Goal: Task Accomplishment & Management: Complete application form

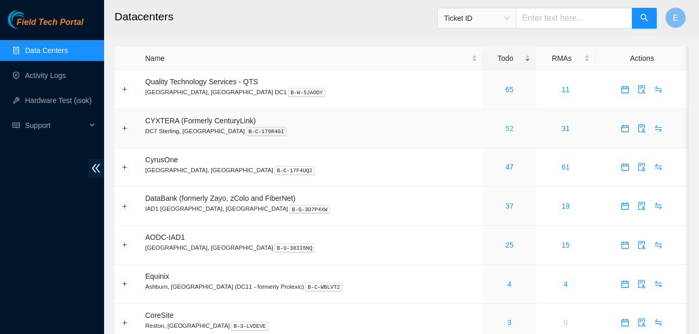
click at [505, 130] on link "52" at bounding box center [509, 128] width 8 height 8
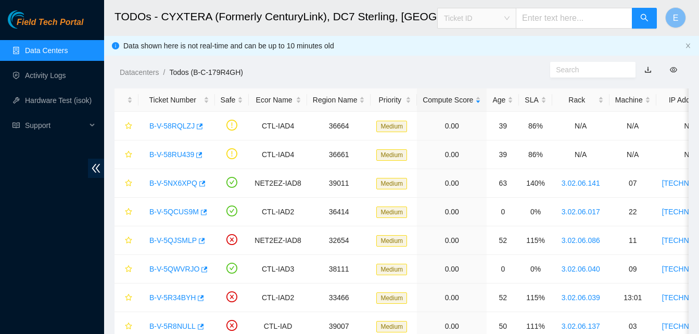
click at [496, 16] on span "Ticket ID" at bounding box center [477, 18] width 66 height 16
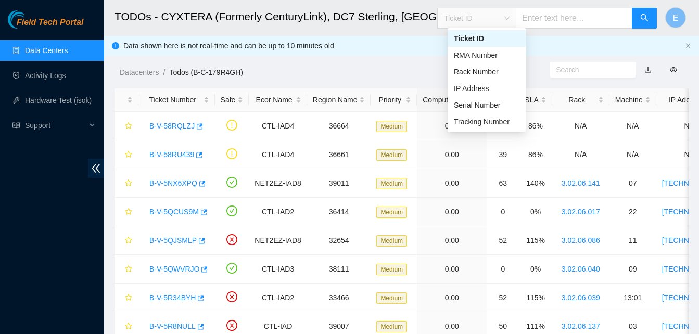
click at [480, 17] on span "Ticket ID" at bounding box center [477, 18] width 66 height 16
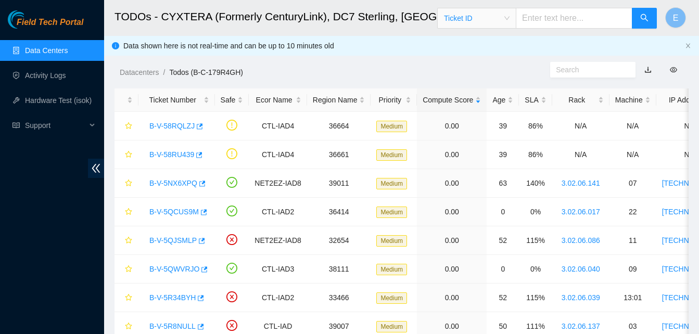
click at [556, 12] on input "text" at bounding box center [574, 18] width 117 height 21
type input "B-V-5RR9GNR"
click at [644, 18] on icon "search" at bounding box center [644, 18] width 8 height 8
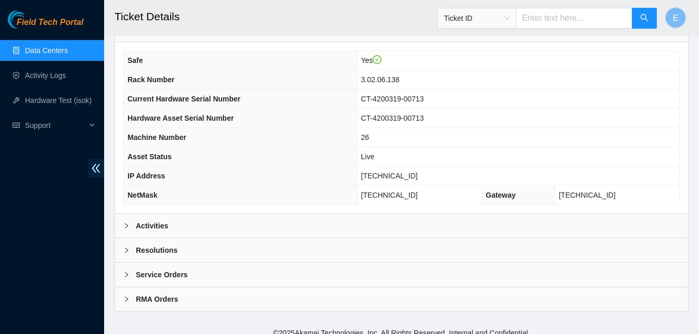
scroll to position [361, 0]
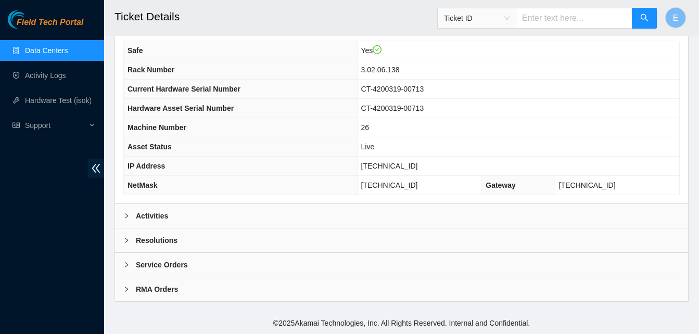
click at [154, 217] on b "Activities" at bounding box center [152, 215] width 32 height 11
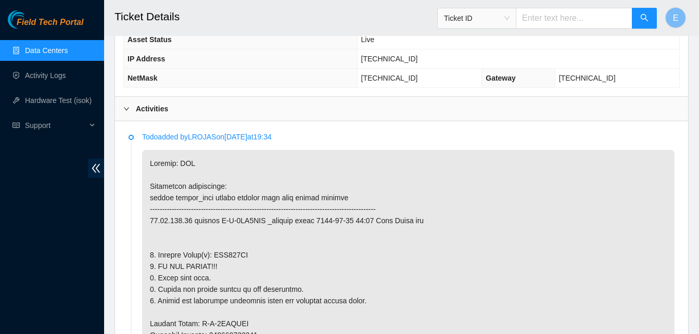
scroll to position [467, 0]
drag, startPoint x: 393, startPoint y: 59, endPoint x: 432, endPoint y: 66, distance: 39.6
click at [432, 66] on td "[TECHNICAL_ID]" at bounding box center [518, 59] width 322 height 19
copy span "[TECHNICAL_ID]"
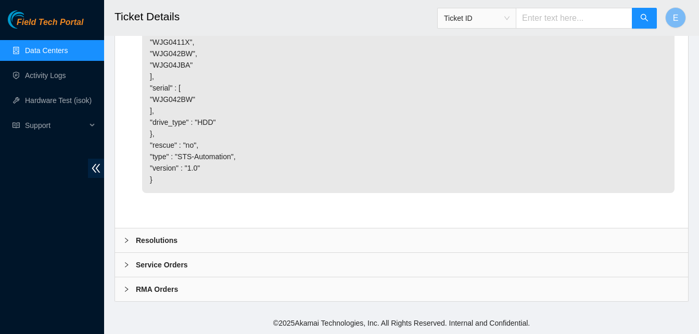
scroll to position [3132, 0]
click at [148, 236] on b "Resolutions" at bounding box center [157, 240] width 42 height 11
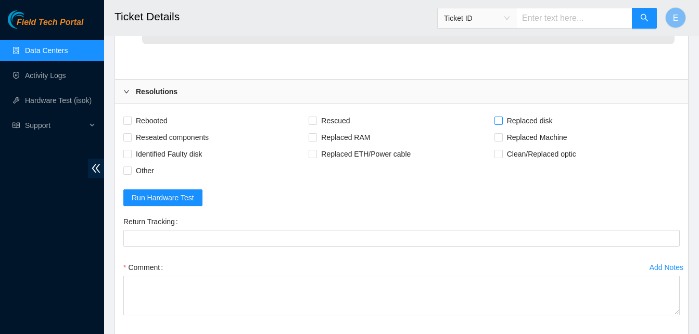
click at [501, 124] on input "Replaced disk" at bounding box center [497, 120] width 7 height 7
checkbox input "true"
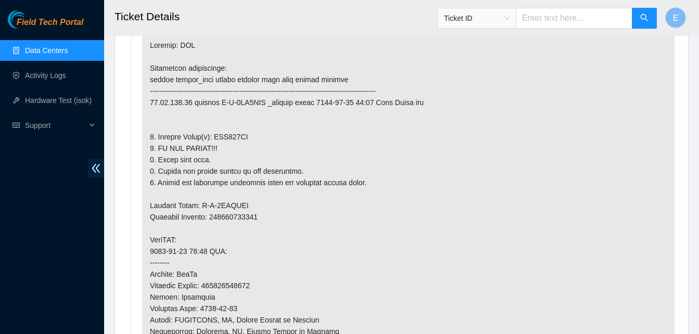
scroll to position [585, 0]
drag, startPoint x: 210, startPoint y: 136, endPoint x: 250, endPoint y: 140, distance: 40.3
click at [250, 140] on p at bounding box center [408, 280] width 532 height 496
copy p "WJG042BW"
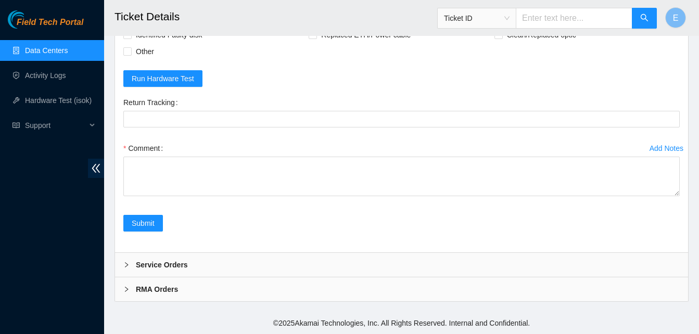
scroll to position [3342, 0]
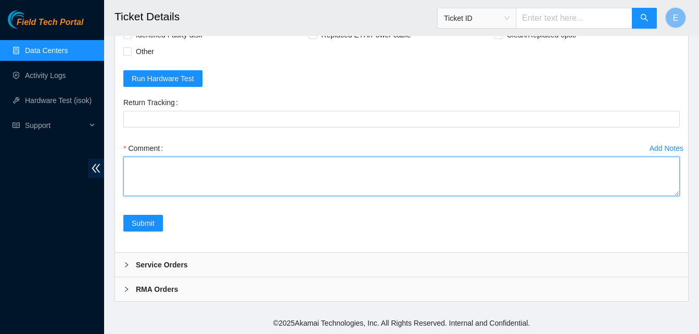
click at [161, 196] on textarea "Comment" at bounding box center [401, 177] width 556 height 40
paste textarea "WJG042BW"
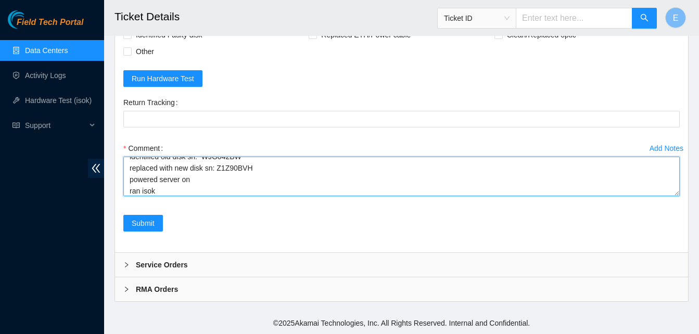
scroll to position [54, 0]
paste textarea "331189 03-09-2025 09:57:00 23.61.198.57 COMPLETE Result Detail Message Ticket I…"
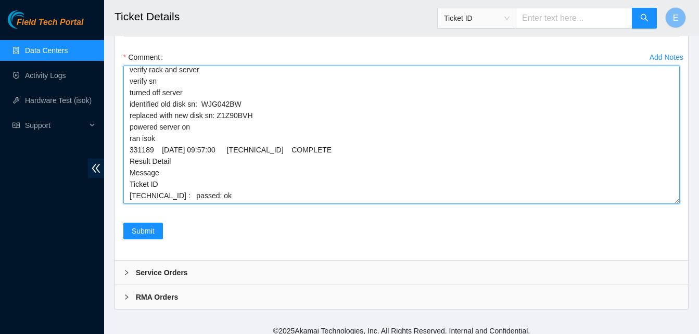
scroll to position [4, 0]
drag, startPoint x: 675, startPoint y: 252, endPoint x: 678, endPoint y: 352, distance: 99.4
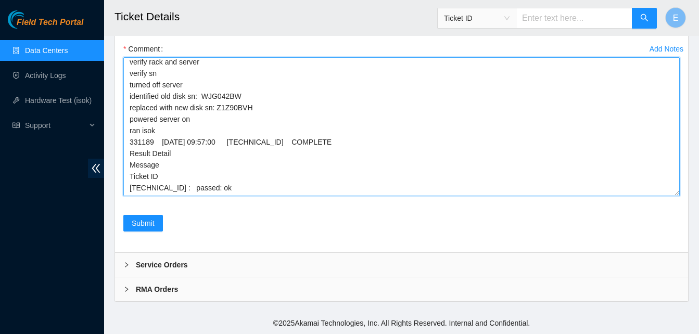
scroll to position [3398, 0]
drag, startPoint x: 127, startPoint y: 166, endPoint x: 239, endPoint y: 318, distance: 189.1
click at [239, 244] on form "Rebooted Rescued Replaced disk Reseated components Replaced RAM Replaced Machin…" at bounding box center [401, 69] width 556 height 350
click at [252, 196] on textarea "verify rack and server verify sn turned off server identified old disk sn: WJG0…" at bounding box center [401, 126] width 556 height 139
type textarea "verify rack and server verify sn turned off server identified old disk sn: WJG0…"
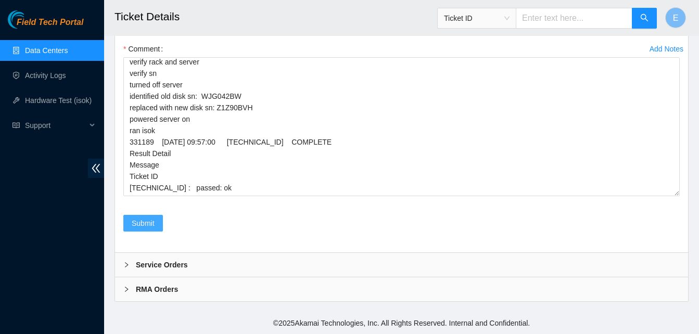
click at [157, 232] on button "Submit" at bounding box center [143, 223] width 40 height 17
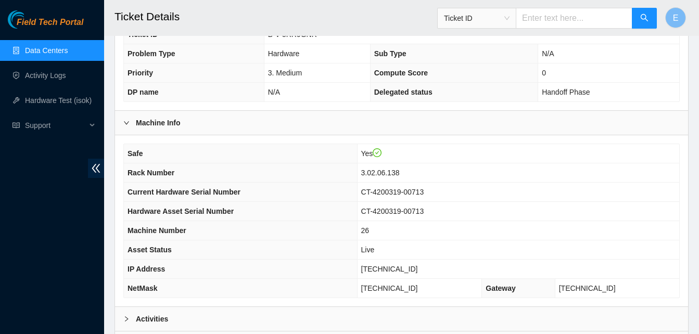
scroll to position [361, 0]
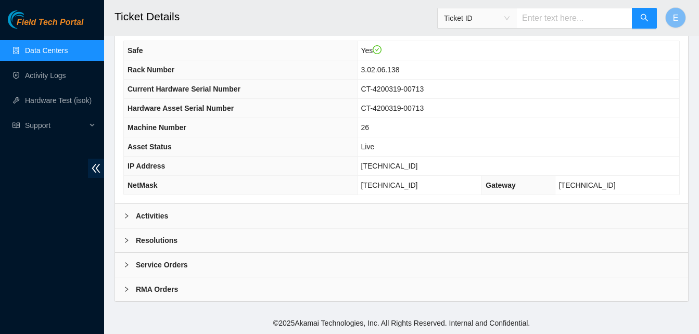
click at [159, 217] on b "Activities" at bounding box center [152, 215] width 32 height 11
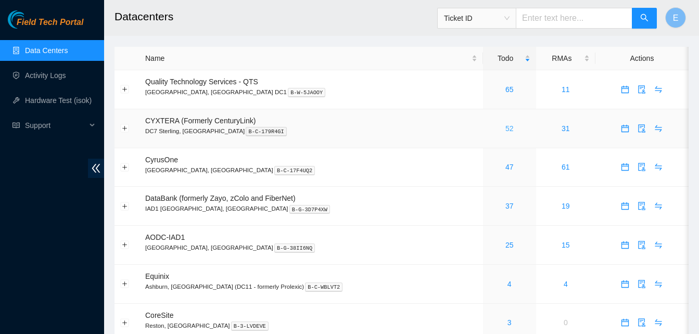
click at [505, 127] on link "52" at bounding box center [509, 128] width 8 height 8
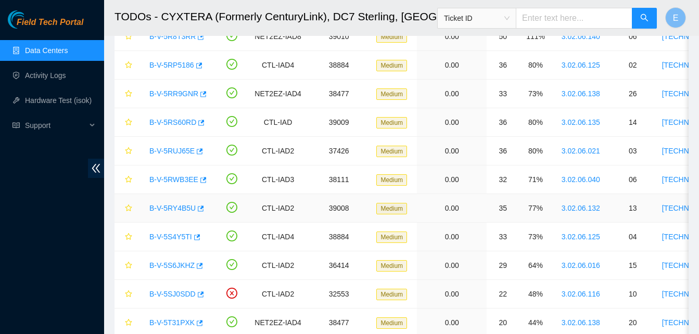
scroll to position [319, 0]
click at [195, 148] on icon "button" at bounding box center [198, 150] width 7 height 7
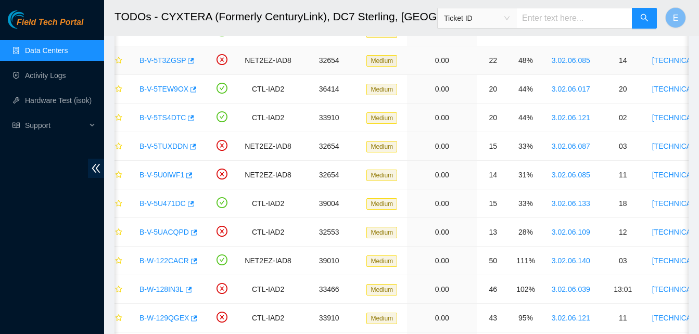
scroll to position [610, 0]
click at [191, 261] on icon "button" at bounding box center [194, 261] width 6 height 6
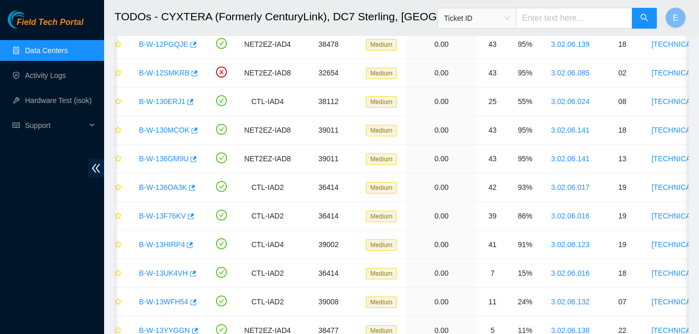
scroll to position [998, 0]
click at [194, 131] on icon "button" at bounding box center [194, 130] width 6 height 6
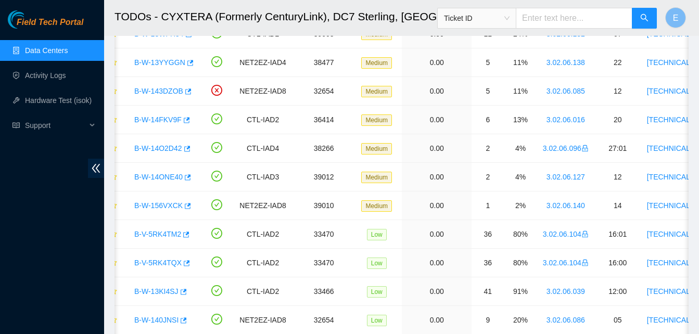
scroll to position [1306, 0]
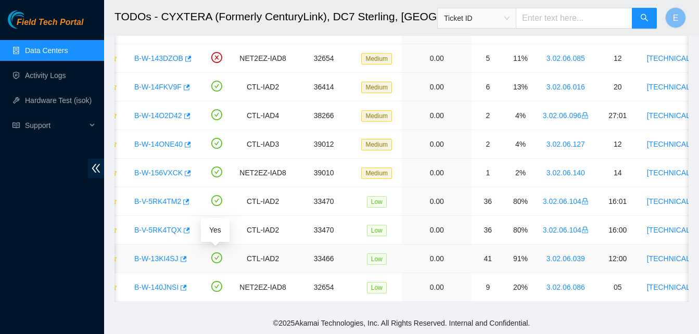
click at [215, 256] on icon "check-circle" at bounding box center [216, 258] width 5 height 4
click at [182, 256] on icon "button" at bounding box center [184, 259] width 6 height 6
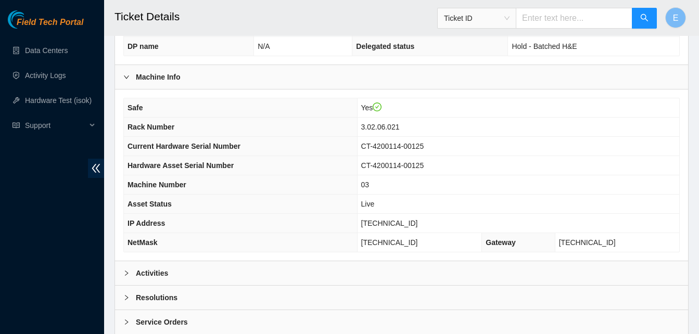
scroll to position [361, 0]
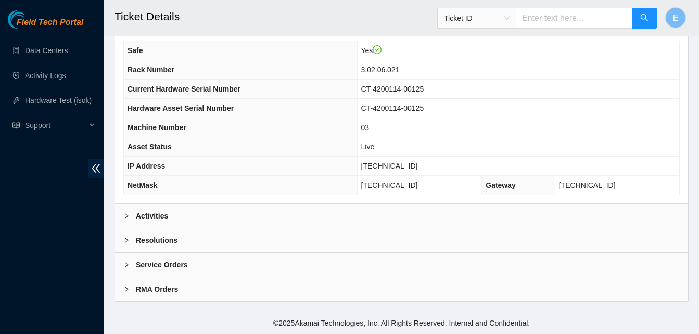
click at [159, 214] on b "Activities" at bounding box center [152, 215] width 32 height 11
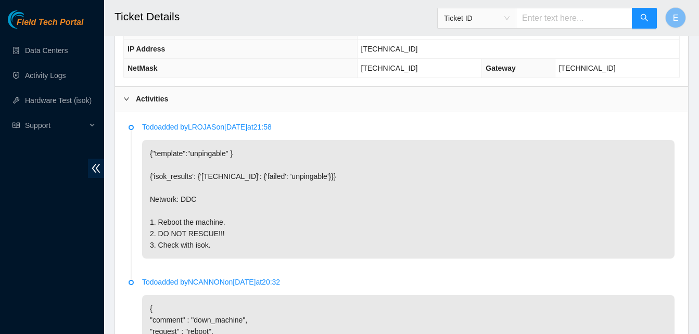
scroll to position [479, 0]
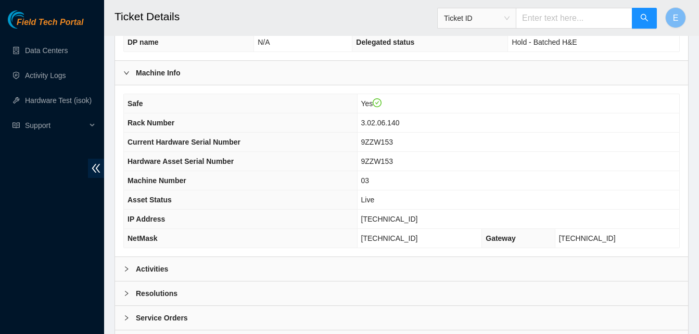
scroll to position [361, 0]
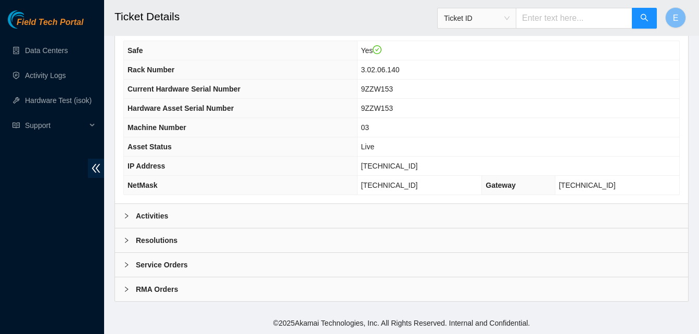
click at [147, 214] on b "Activities" at bounding box center [152, 215] width 32 height 11
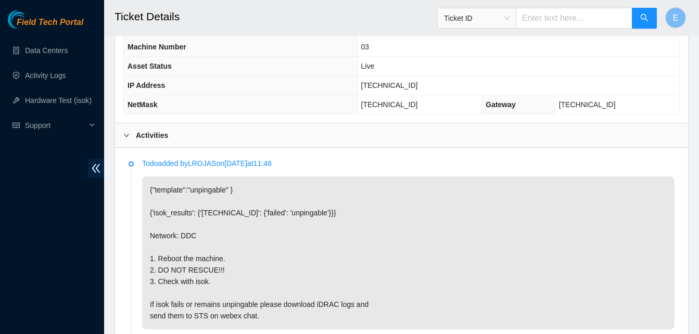
scroll to position [444, 0]
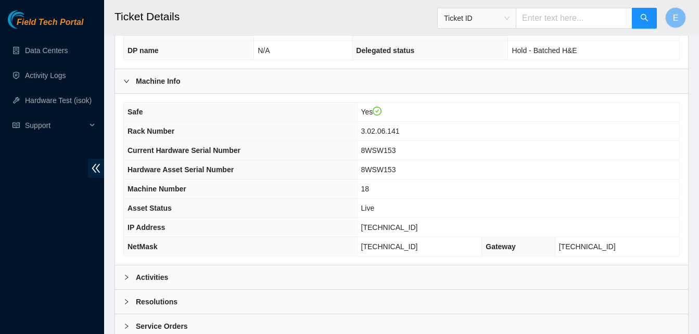
scroll to position [361, 0]
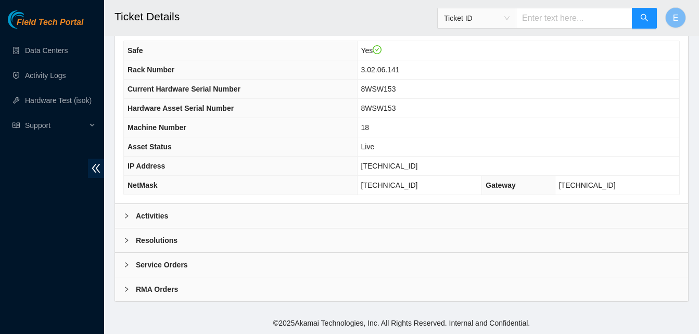
click at [140, 217] on b "Activities" at bounding box center [152, 215] width 32 height 11
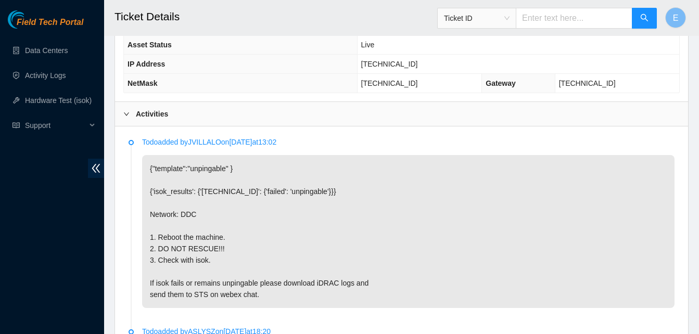
scroll to position [464, 0]
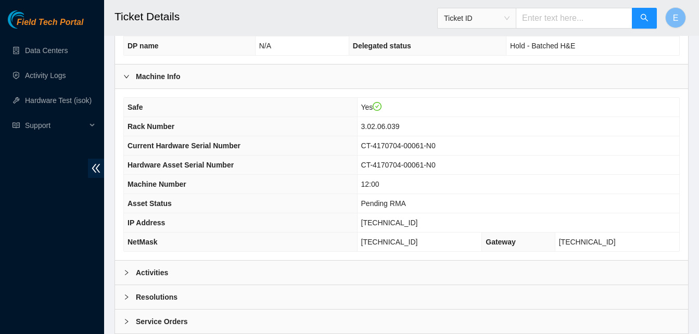
scroll to position [304, 0]
click at [157, 273] on b "Activities" at bounding box center [152, 271] width 32 height 11
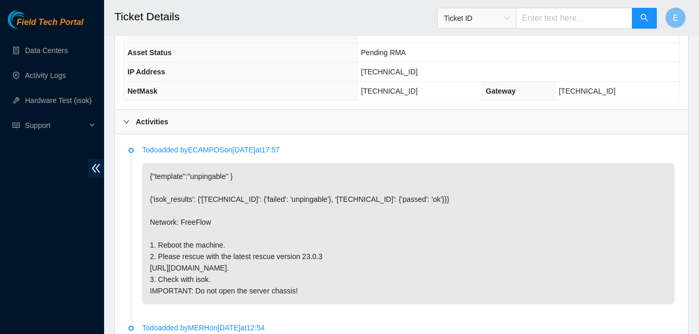
scroll to position [455, 0]
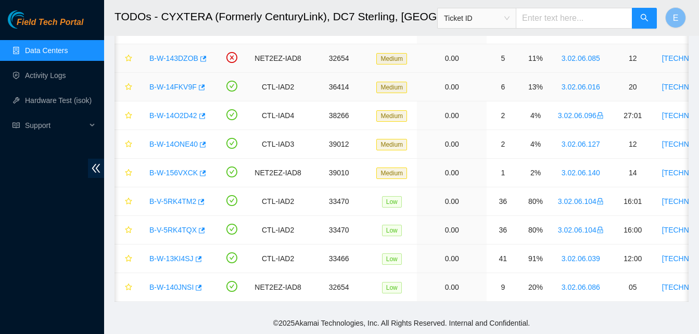
scroll to position [0, 15]
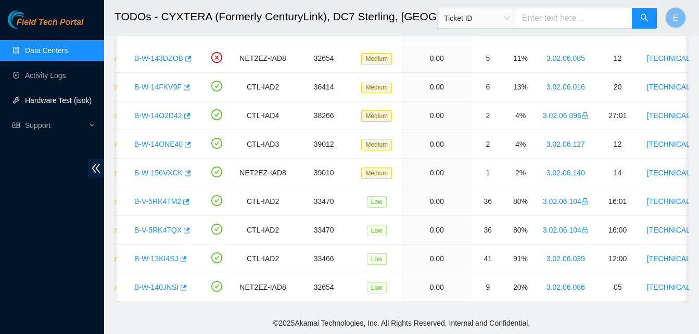
click at [52, 97] on link "Hardware Test (isok)" at bounding box center [58, 100] width 67 height 8
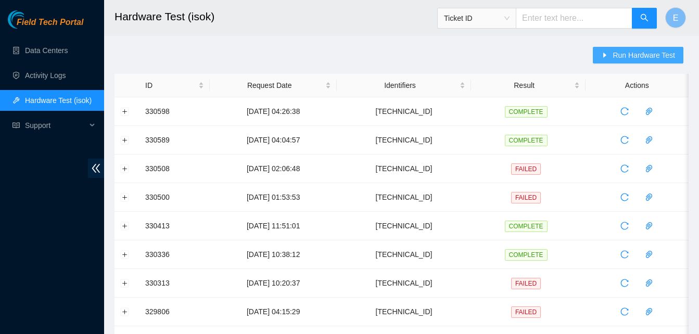
click at [622, 56] on span "Run Hardware Test" at bounding box center [643, 54] width 62 height 11
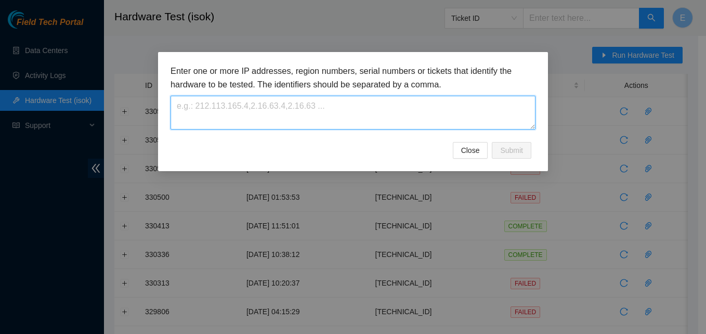
click at [344, 112] on textarea at bounding box center [353, 113] width 365 height 34
paste textarea "[TECHNICAL_ID]"
type textarea "[TECHNICAL_ID]"
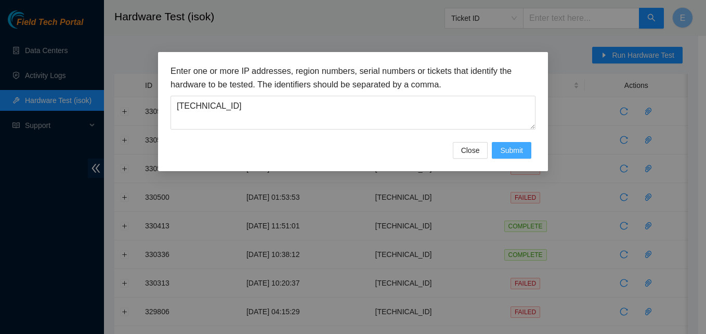
click at [518, 147] on span "Submit" at bounding box center [511, 150] width 23 height 11
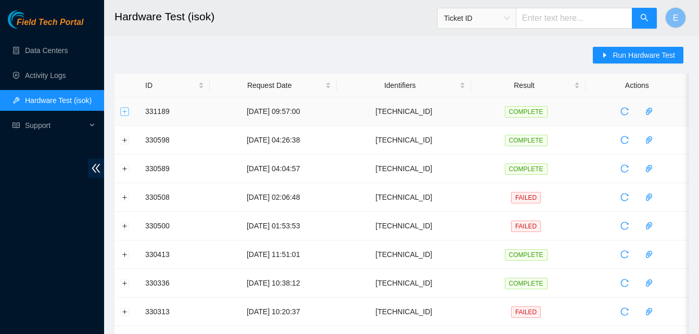
click at [124, 114] on button "Expand row" at bounding box center [125, 111] width 8 height 8
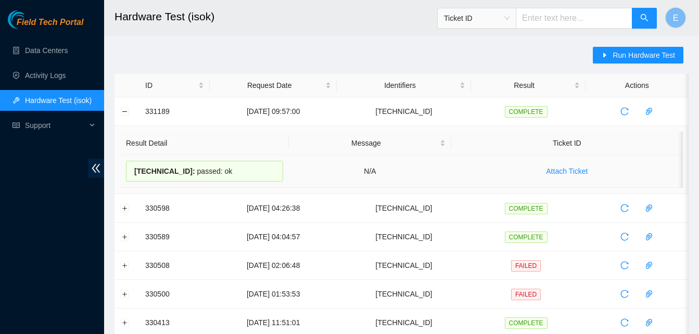
drag, startPoint x: 145, startPoint y: 108, endPoint x: 234, endPoint y: 174, distance: 111.5
copy tbody "331189 03-09-2025 09:57:00 23.61.198.57 COMPLETE Result Detail Message Ticket I…"
click at [126, 110] on button "Collapse row" at bounding box center [125, 111] width 8 height 8
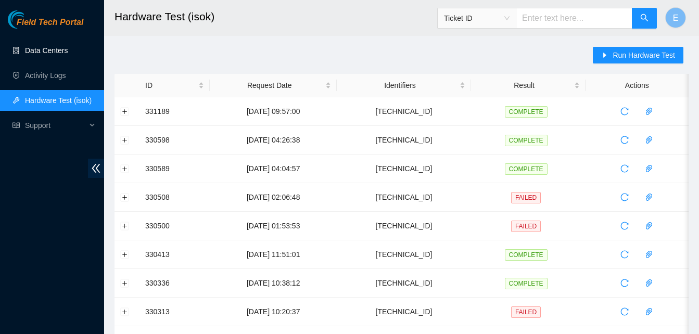
click at [42, 47] on link "Data Centers" at bounding box center [46, 50] width 43 height 8
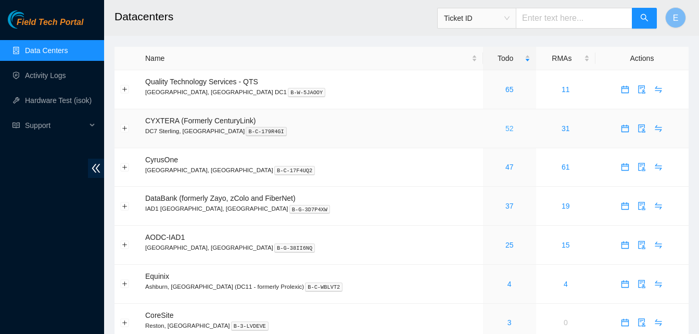
click at [505, 129] on link "52" at bounding box center [509, 128] width 8 height 8
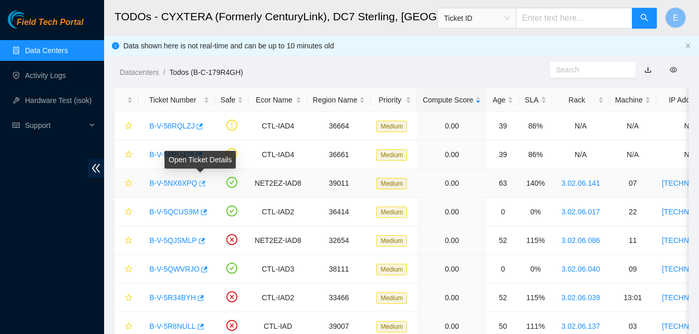
click at [201, 184] on icon "button" at bounding box center [202, 184] width 6 height 6
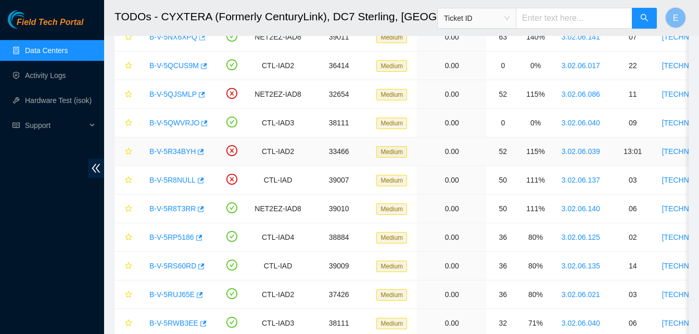
scroll to position [147, 0]
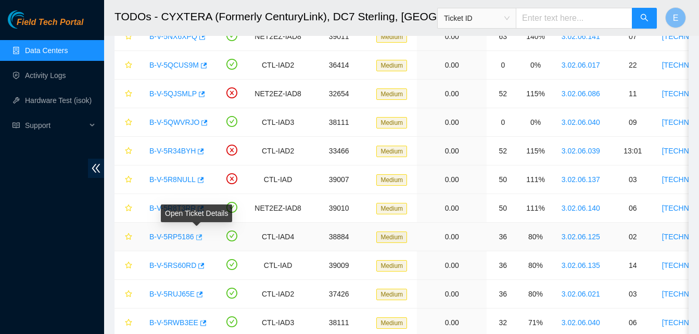
click at [196, 238] on icon "button" at bounding box center [198, 237] width 7 height 7
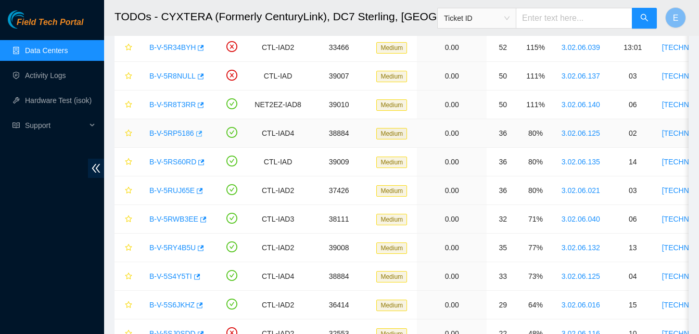
scroll to position [251, 0]
click at [201, 220] on icon "button" at bounding box center [202, 218] width 7 height 7
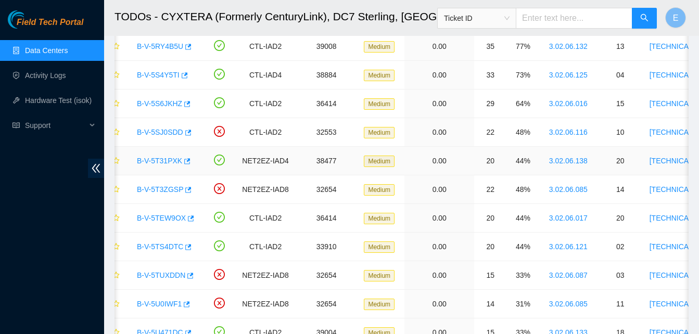
scroll to position [453, 0]
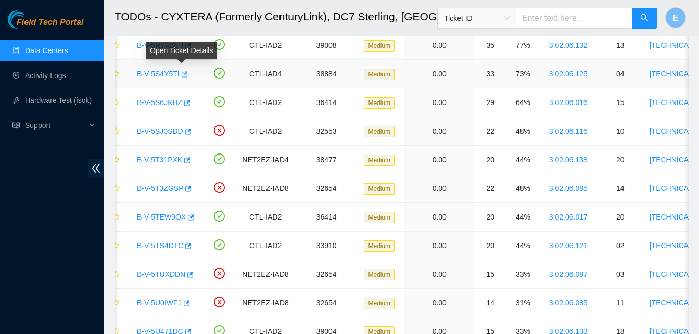
click at [183, 69] on button "button" at bounding box center [183, 74] width 8 height 17
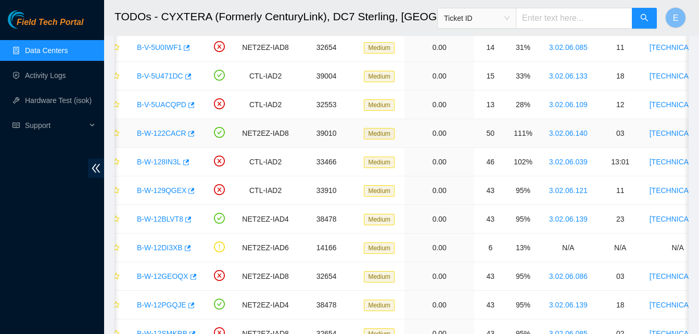
scroll to position [709, 0]
click at [184, 219] on icon "button" at bounding box center [187, 218] width 7 height 7
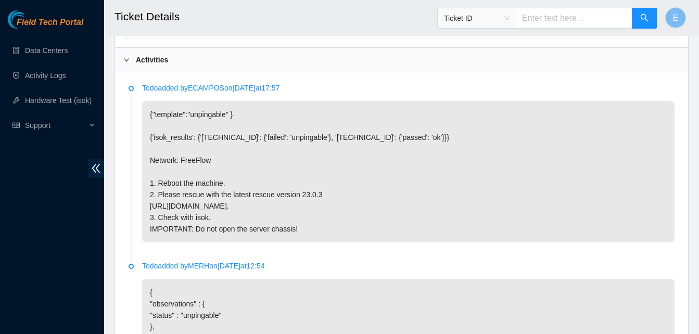
scroll to position [517, 0]
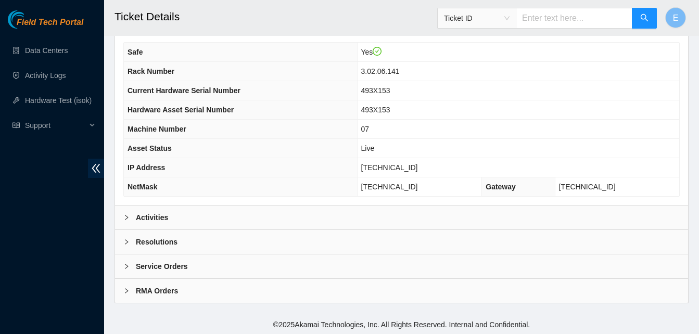
scroll to position [361, 0]
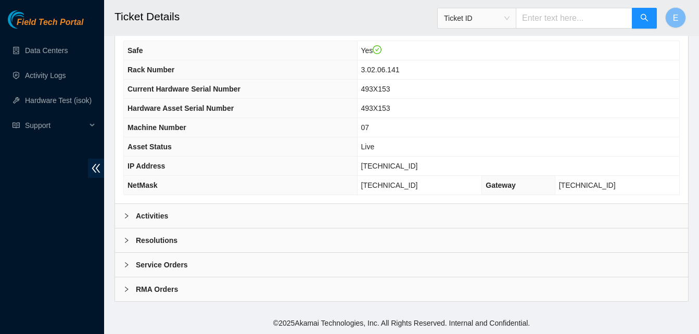
click at [152, 213] on b "Activities" at bounding box center [152, 215] width 32 height 11
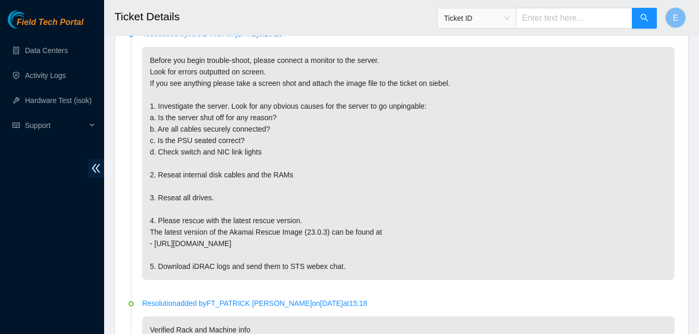
scroll to position [571, 0]
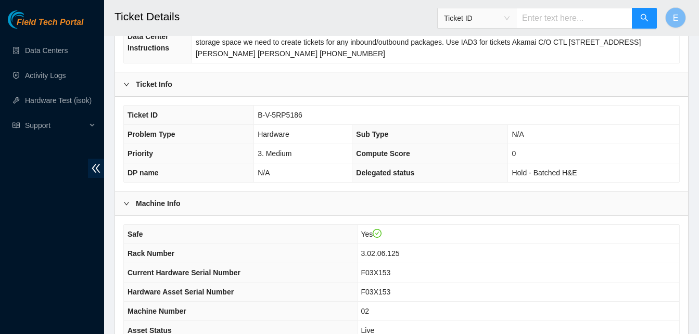
scroll to position [361, 0]
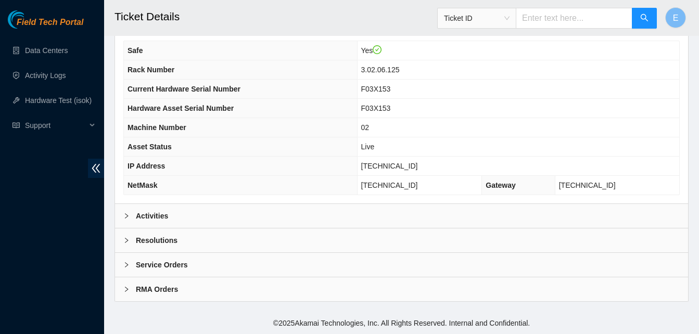
click at [155, 212] on b "Activities" at bounding box center [152, 215] width 32 height 11
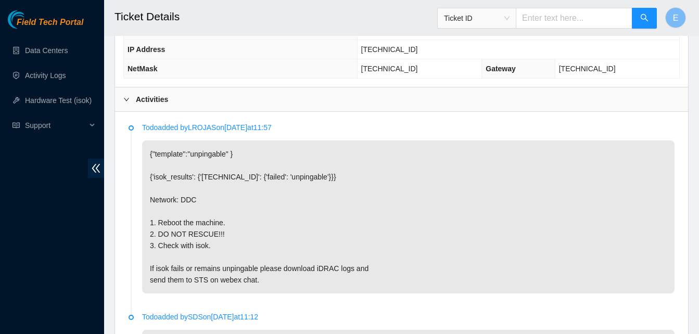
scroll to position [478, 0]
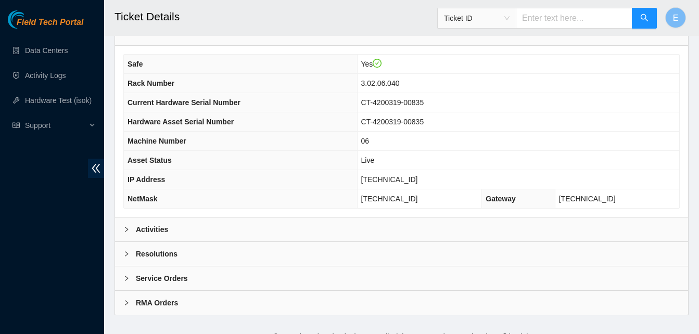
scroll to position [348, 0]
click at [157, 224] on b "Activities" at bounding box center [152, 228] width 32 height 11
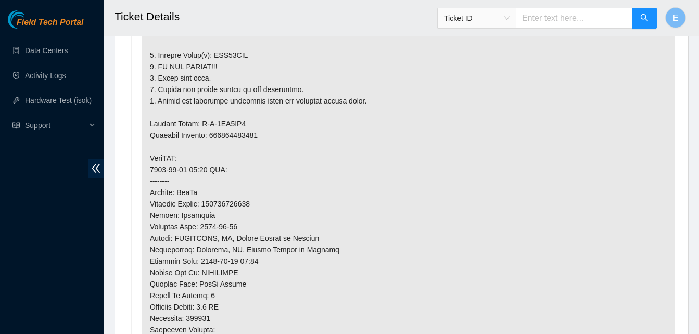
scroll to position [668, 0]
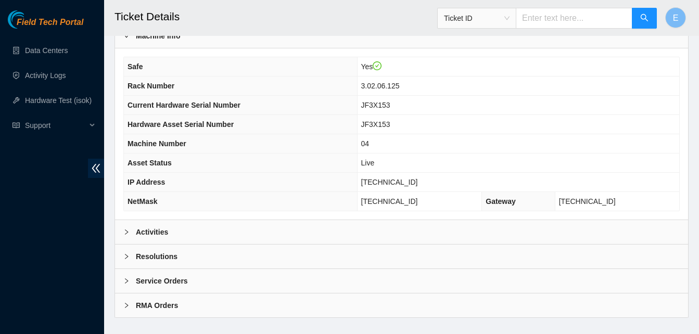
scroll to position [361, 0]
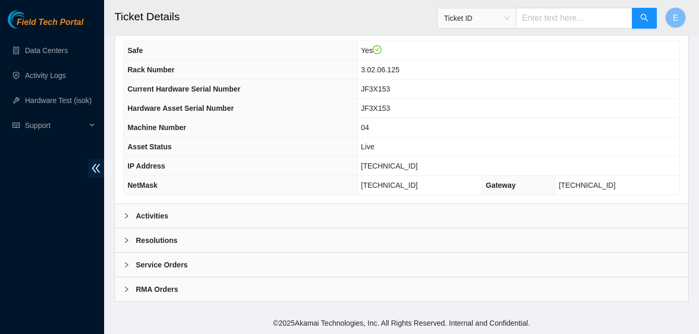
click at [156, 218] on b "Activities" at bounding box center [152, 215] width 32 height 11
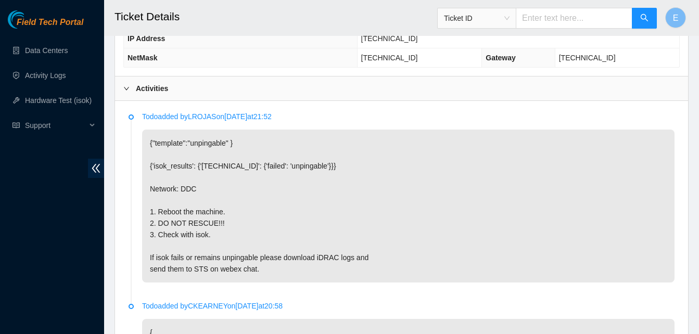
scroll to position [489, 0]
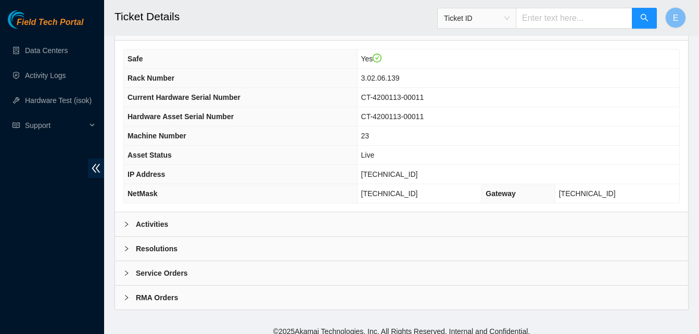
scroll to position [357, 0]
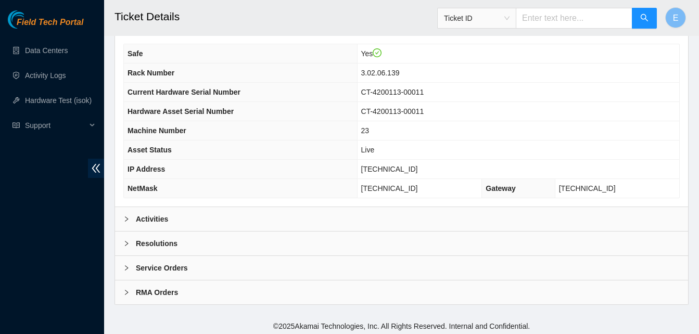
click at [158, 218] on b "Activities" at bounding box center [152, 218] width 32 height 11
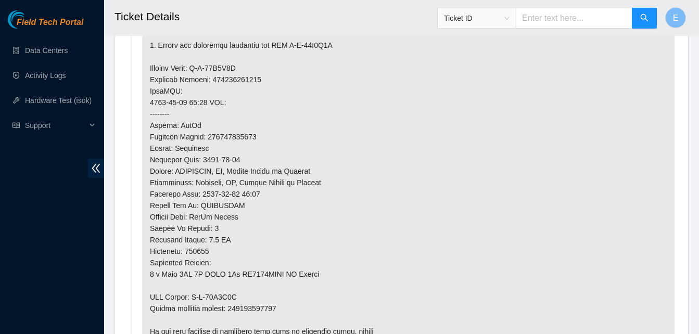
scroll to position [781, 0]
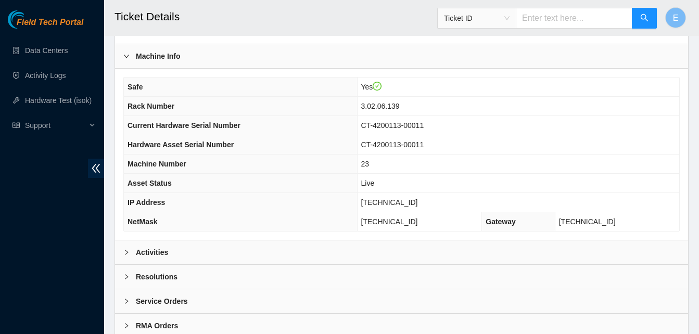
scroll to position [361, 0]
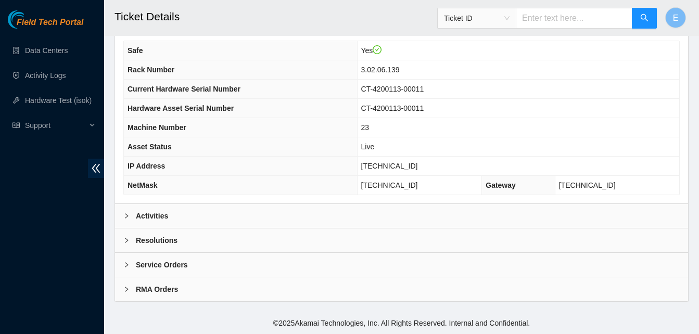
click at [162, 216] on b "Activities" at bounding box center [152, 215] width 32 height 11
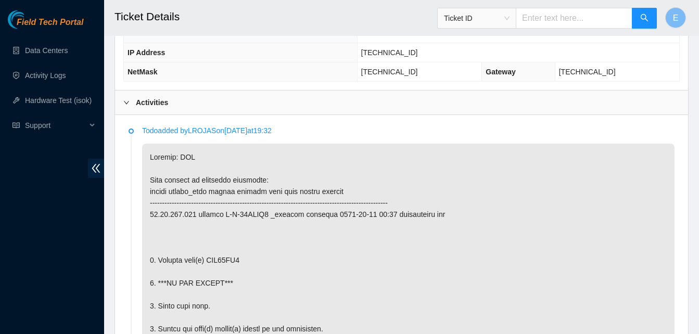
scroll to position [473, 0]
drag, startPoint x: 393, startPoint y: 56, endPoint x: 436, endPoint y: 57, distance: 43.7
click at [436, 57] on td "[TECHNICAL_ID]" at bounding box center [518, 53] width 322 height 19
copy span "[TECHNICAL_ID]"
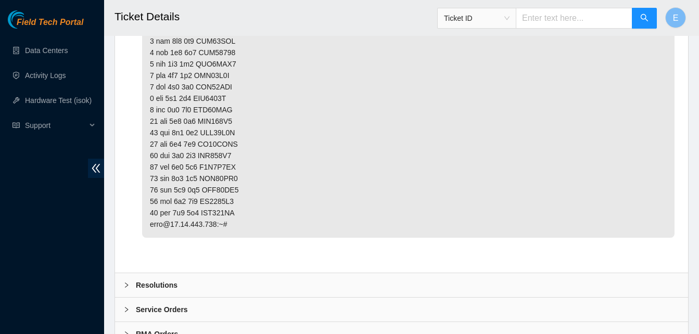
scroll to position [2004, 0]
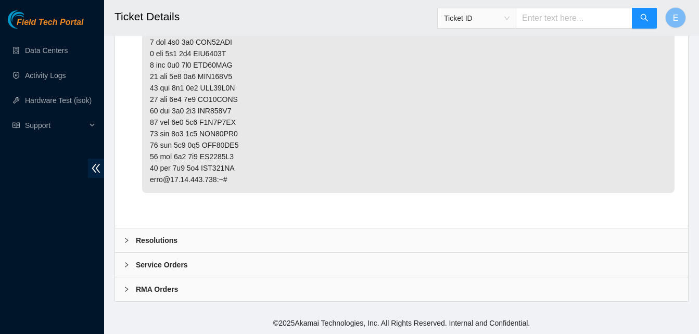
click at [161, 242] on b "Resolutions" at bounding box center [157, 240] width 42 height 11
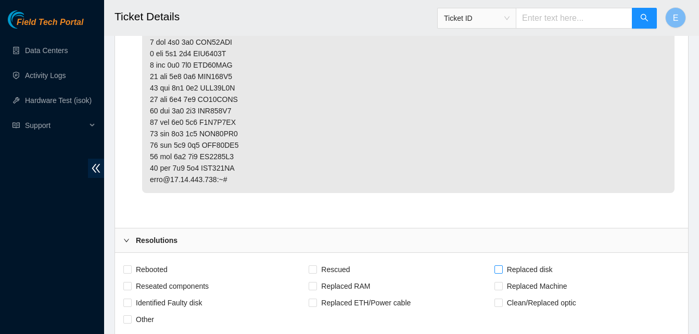
click at [498, 274] on label "Replaced disk" at bounding box center [525, 269] width 62 height 17
click at [498, 273] on input "Replaced disk" at bounding box center [497, 268] width 7 height 7
checkbox input "true"
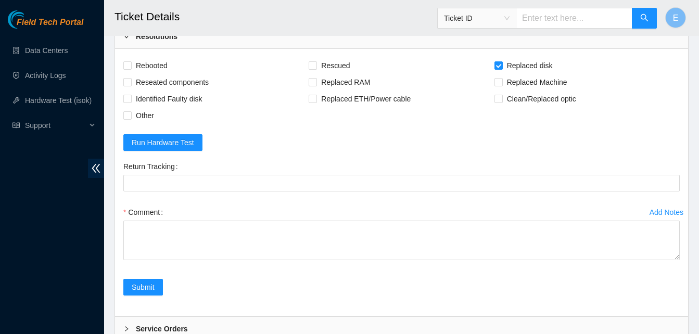
scroll to position [2208, 0]
click at [192, 217] on div "Comment" at bounding box center [401, 211] width 556 height 17
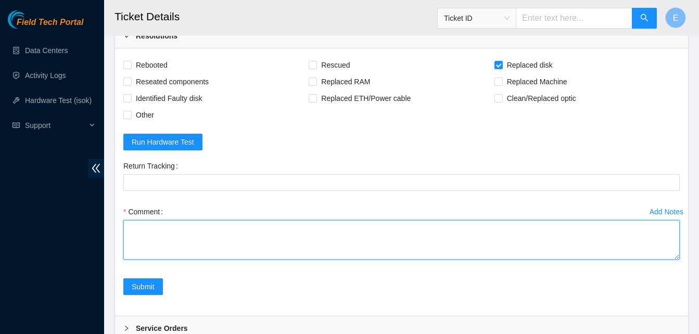
click at [192, 227] on textarea "Comment" at bounding box center [401, 240] width 556 height 40
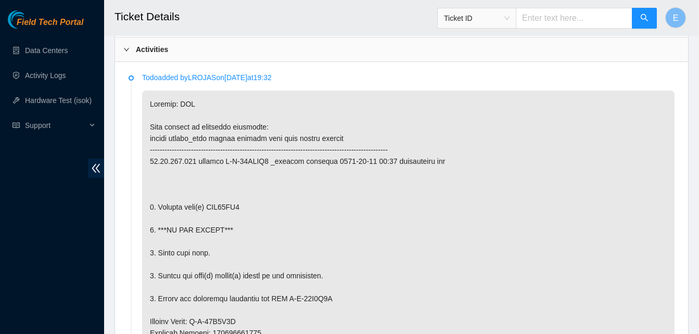
scroll to position [526, 0]
drag, startPoint x: 205, startPoint y: 204, endPoint x: 249, endPoint y: 213, distance: 45.0
copy p "WJG07RR1"
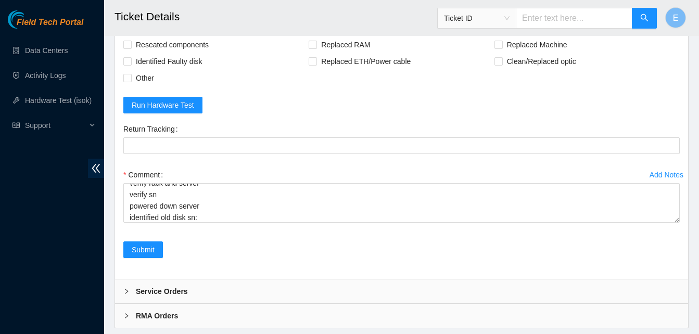
scroll to position [2272, 0]
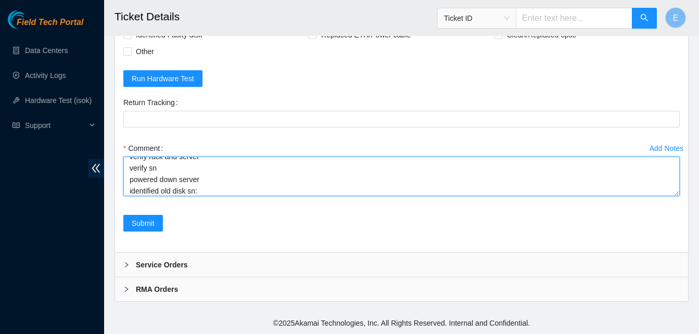
click at [203, 189] on textarea "verify rack and server verify sn powered down server identified old disk sn:" at bounding box center [401, 177] width 556 height 40
paste textarea "WJG07RR1"
paste textarea "331235 03-09-2025 10:48:17 23.61.198.108 COMPLETE Result Detail Message Ticket …"
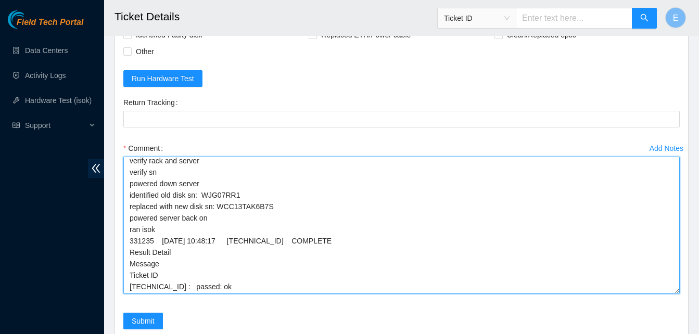
scroll to position [0, 0]
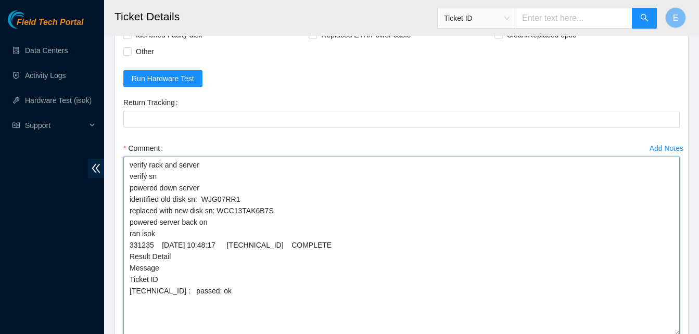
drag, startPoint x: 675, startPoint y: 191, endPoint x: 670, endPoint y: 328, distance: 136.4
click at [670, 328] on textarea "verify rack and server verify sn powered down server identified old disk sn: WJ…" at bounding box center [401, 246] width 556 height 179
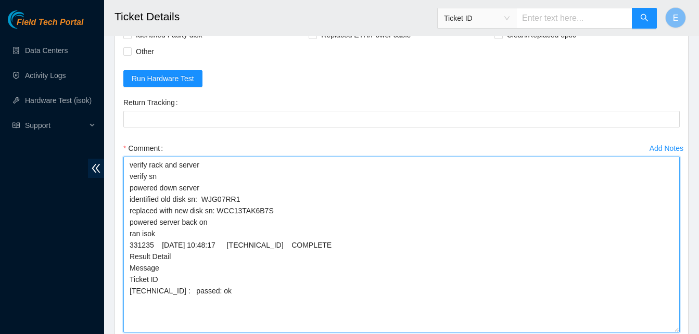
drag, startPoint x: 131, startPoint y: 165, endPoint x: 240, endPoint y: 315, distance: 185.4
click at [240, 315] on textarea "verify rack and server verify sn powered down server identified old disk sn: WJ…" at bounding box center [401, 245] width 556 height 176
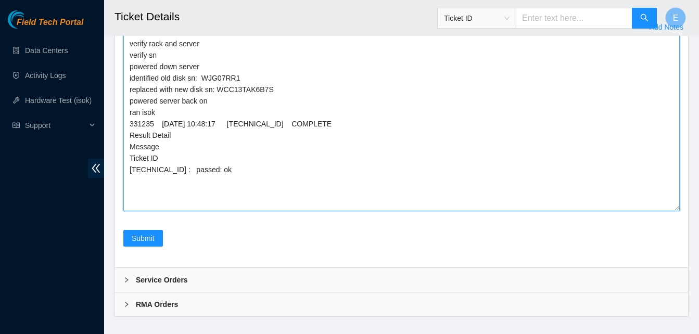
scroll to position [2408, 0]
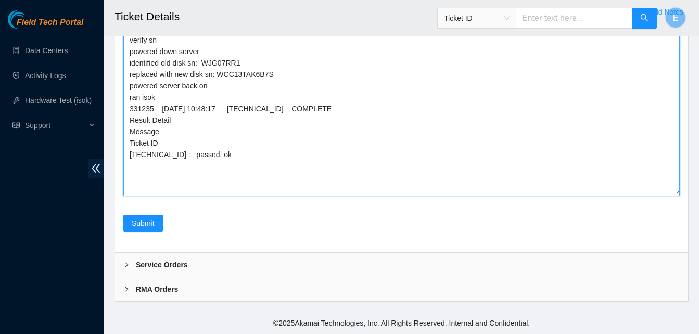
click at [293, 183] on textarea "verify rack and server verify sn powered down server identified old disk sn: WJ…" at bounding box center [401, 108] width 556 height 176
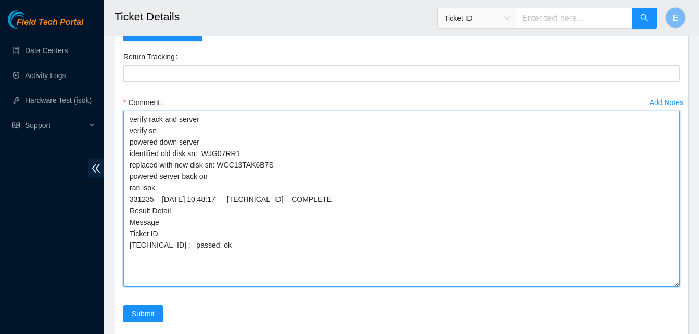
scroll to position [2310, 0]
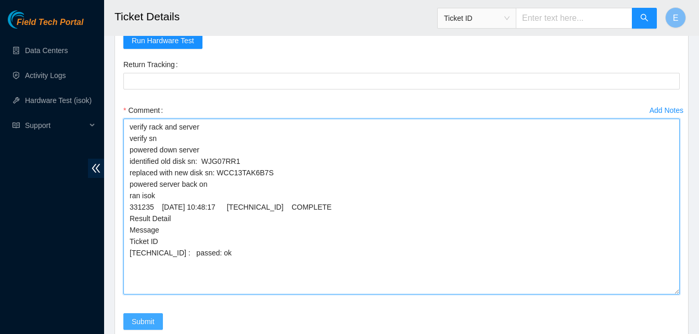
type textarea "verify rack and server verify sn powered down server identified old disk sn: WJ…"
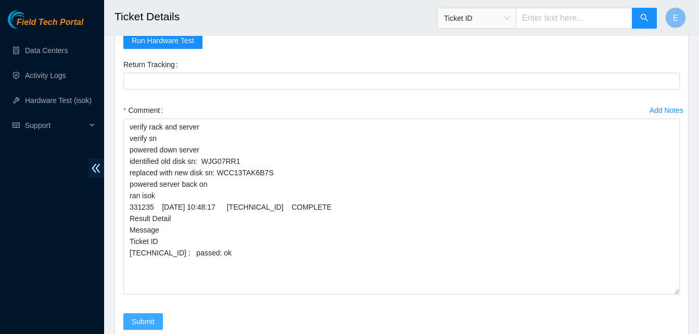
click at [149, 319] on span "Submit" at bounding box center [143, 321] width 23 height 11
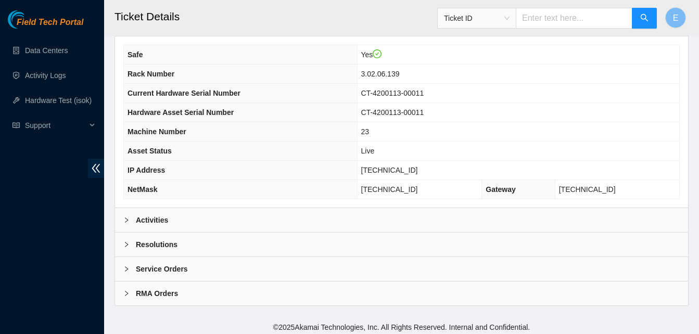
scroll to position [361, 0]
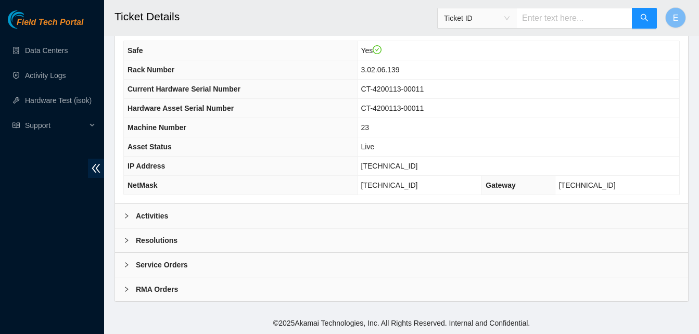
click at [156, 217] on b "Activities" at bounding box center [152, 215] width 32 height 11
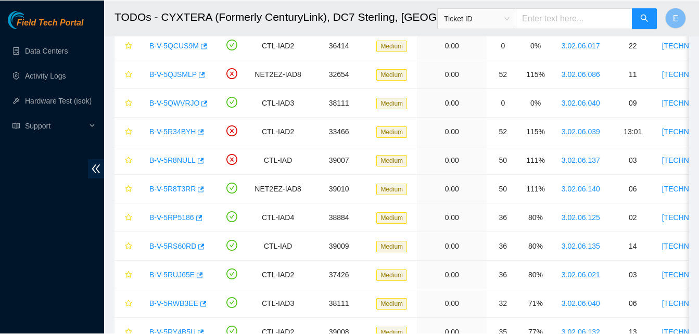
scroll to position [166, 0]
click at [50, 100] on link "Hardware Test (isok)" at bounding box center [58, 100] width 67 height 8
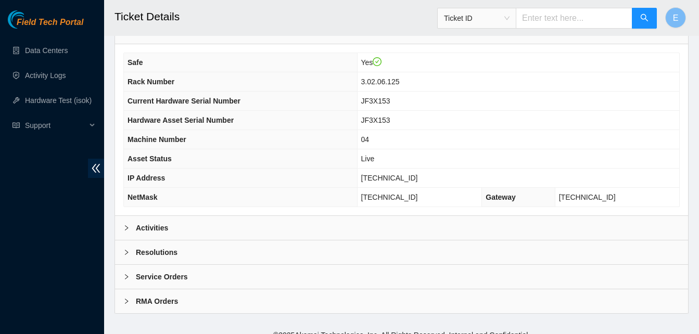
scroll to position [361, 0]
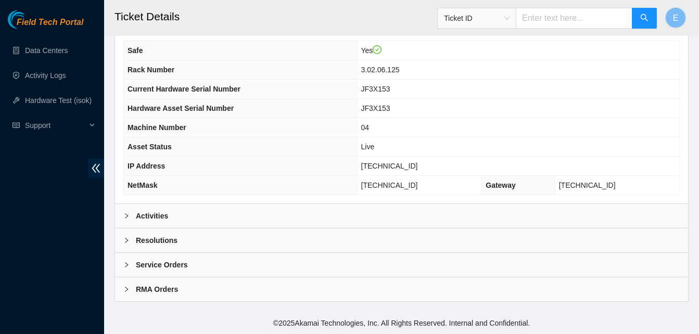
click at [158, 217] on b "Activities" at bounding box center [152, 215] width 32 height 11
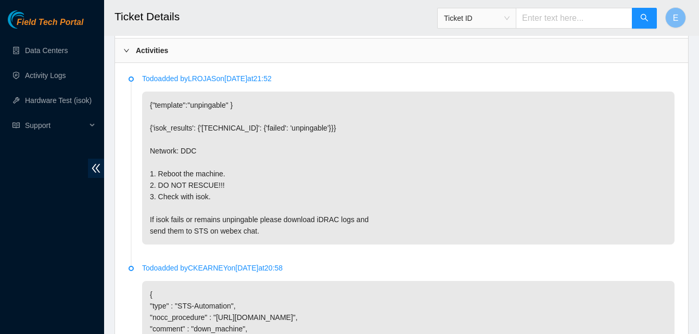
scroll to position [526, 0]
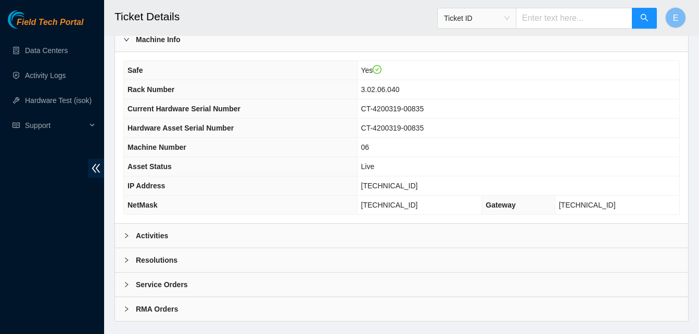
scroll to position [361, 0]
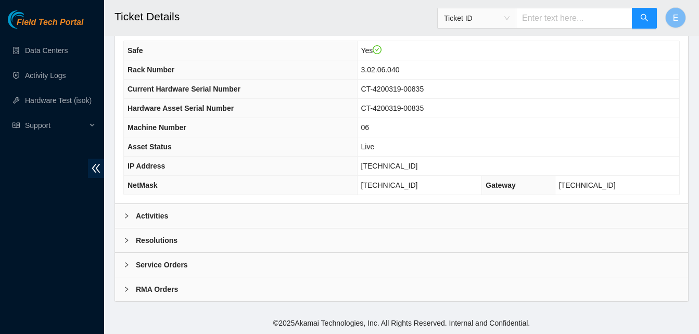
click at [163, 216] on b "Activities" at bounding box center [152, 215] width 32 height 11
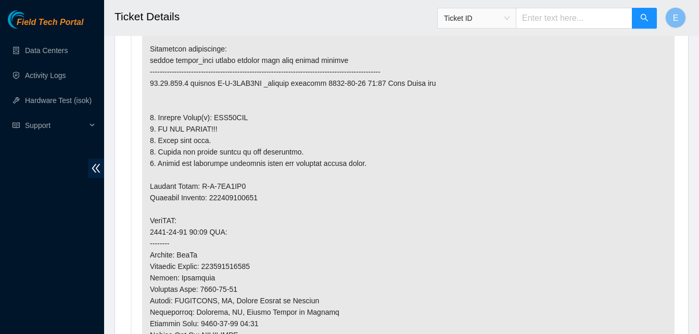
scroll to position [606, 0]
click at [163, 216] on p at bounding box center [408, 260] width 532 height 496
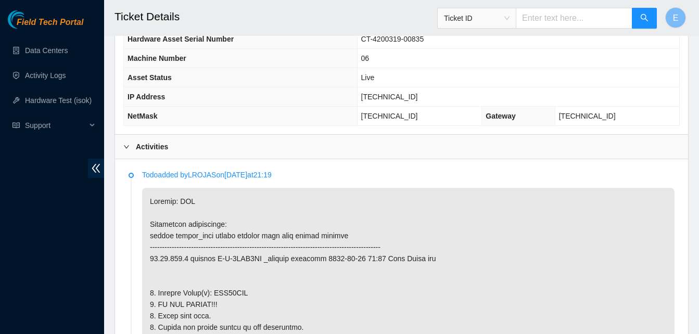
scroll to position [396, 0]
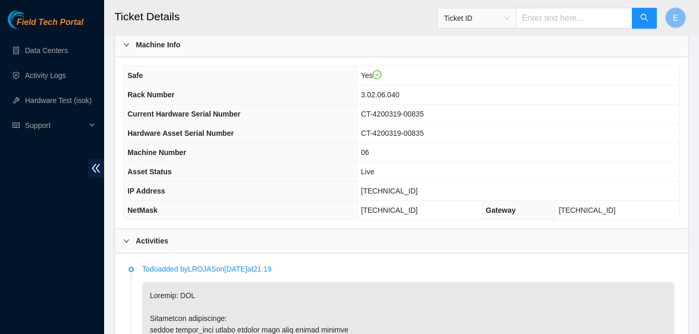
scroll to position [335, 0]
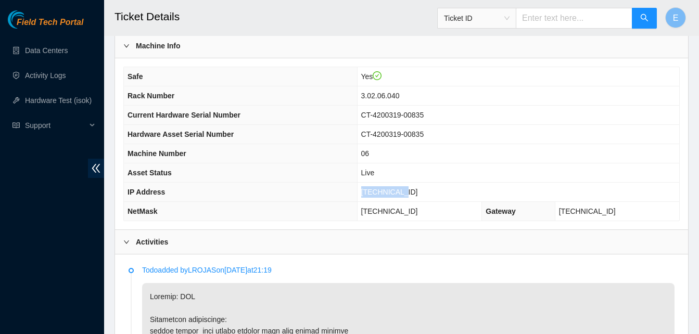
drag, startPoint x: 392, startPoint y: 192, endPoint x: 429, endPoint y: 194, distance: 37.0
click at [429, 194] on td "23.46.150.9" at bounding box center [518, 192] width 322 height 19
copy span "23.46.150.9"
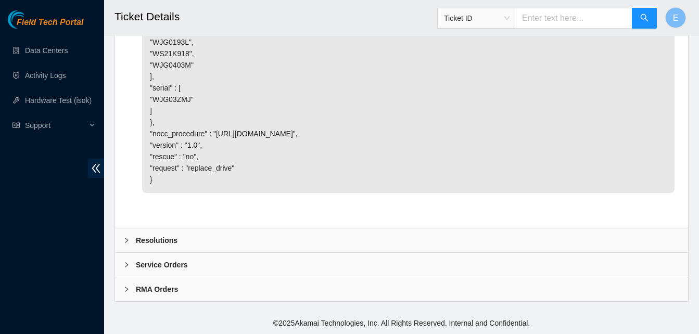
scroll to position [3132, 0]
click at [159, 243] on b "Resolutions" at bounding box center [157, 240] width 42 height 11
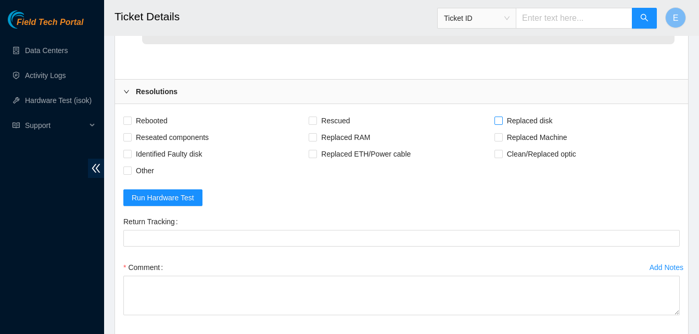
click at [495, 124] on input "Replaced disk" at bounding box center [497, 120] width 7 height 7
checkbox input "true"
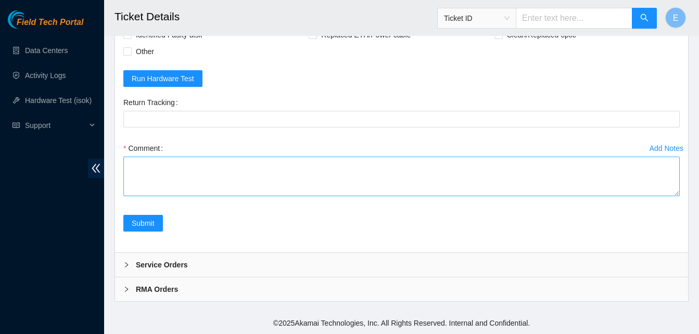
scroll to position [3391, 0]
click at [167, 171] on textarea "Comment" at bounding box center [401, 177] width 556 height 40
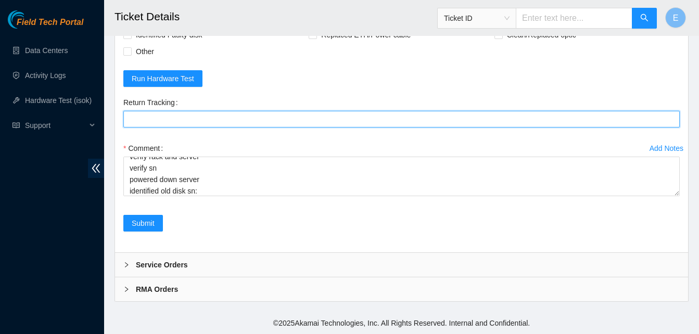
click at [223, 127] on Tracking "Return Tracking" at bounding box center [401, 119] width 556 height 17
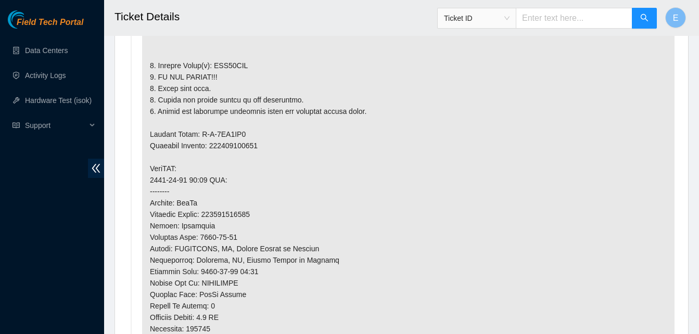
scroll to position [657, 0]
drag, startPoint x: 214, startPoint y: 66, endPoint x: 247, endPoint y: 70, distance: 33.0
click at [247, 70] on p at bounding box center [408, 209] width 532 height 496
copy p "WJG03ZMJ"
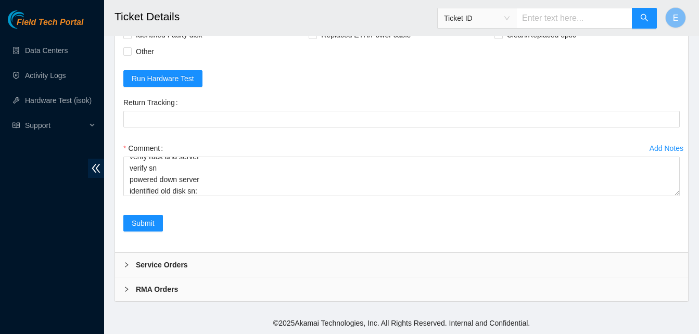
scroll to position [3400, 0]
click at [207, 196] on div "Comment verify rack and server verify sn powered down server identified old dis…" at bounding box center [401, 171] width 556 height 62
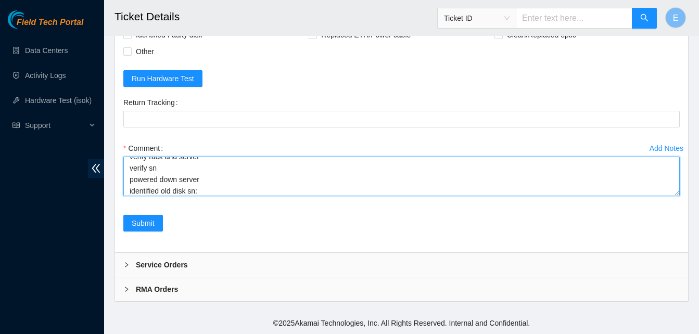
click at [207, 194] on textarea "verify rack and server verify sn powered down server identified old disk sn:" at bounding box center [401, 177] width 556 height 40
paste textarea "WJG03ZMJ"
paste textarea "331242 03-09-2025 11:08:16 23.46.150.9 COMPLETE Result Detail Message Ticket ID…"
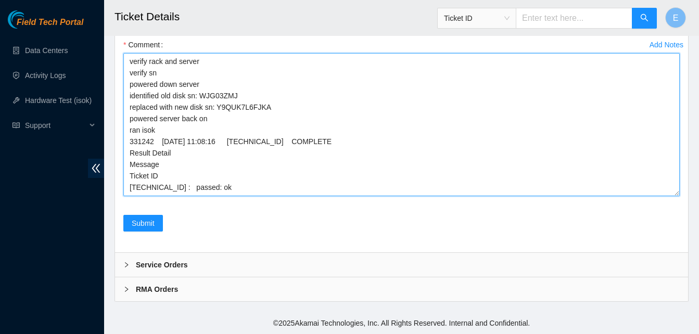
scroll to position [0, 0]
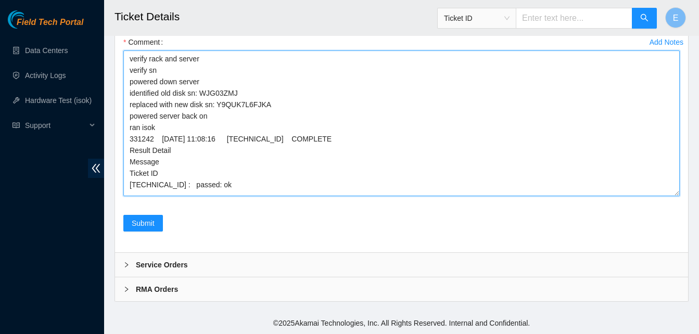
drag, startPoint x: 677, startPoint y: 194, endPoint x: 682, endPoint y: 300, distance: 106.2
click at [682, 215] on div "Add Notes Comment verify rack and server verify sn powered down server identifi…" at bounding box center [401, 124] width 564 height 181
drag, startPoint x: 130, startPoint y: 168, endPoint x: 237, endPoint y: 304, distance: 173.1
click at [237, 202] on div "Comment verify rack and server verify sn powered down server identified old dis…" at bounding box center [401, 118] width 556 height 169
click at [250, 196] on textarea "verify rack and server verify sn powered down server identified old disk sn: WJ…" at bounding box center [401, 123] width 556 height 146
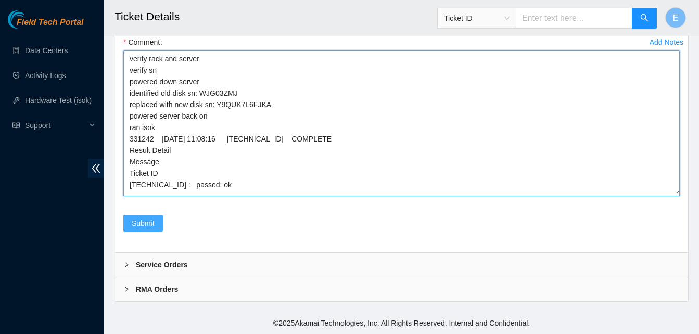
type textarea "verify rack and server verify sn powered down server identified old disk sn: WJ…"
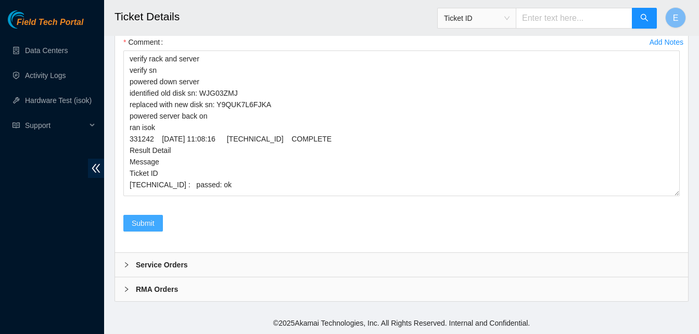
click at [152, 229] on span "Submit" at bounding box center [143, 222] width 23 height 11
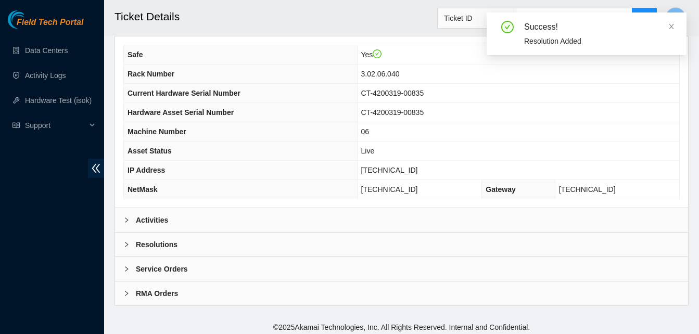
scroll to position [361, 0]
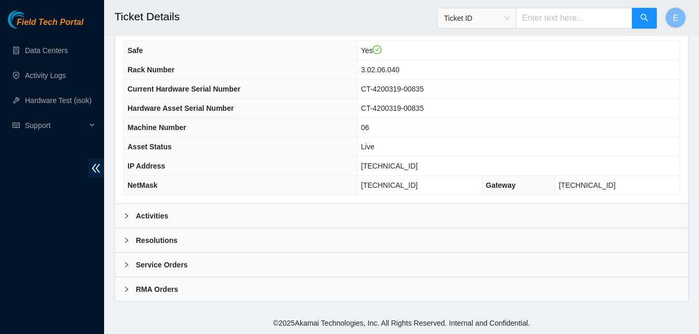
click at [160, 217] on b "Activities" at bounding box center [152, 215] width 32 height 11
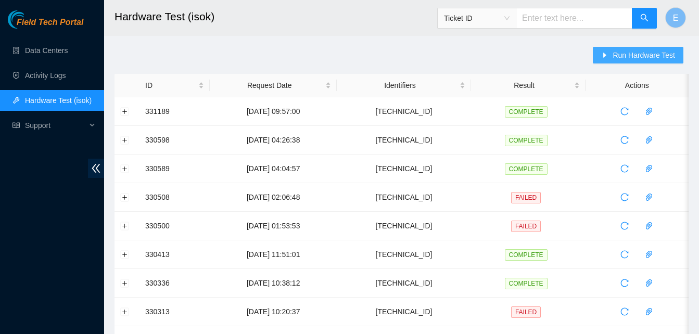
click at [625, 53] on span "Run Hardware Test" at bounding box center [643, 54] width 62 height 11
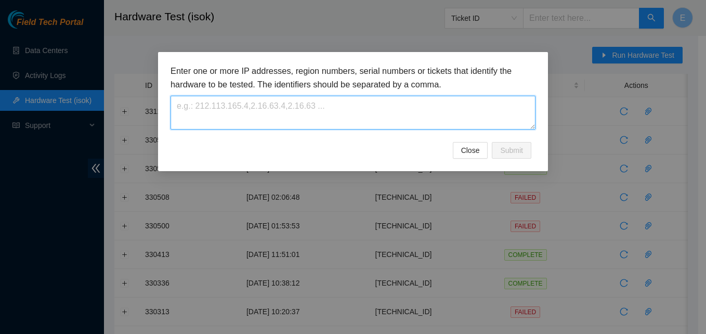
click at [280, 114] on textarea at bounding box center [353, 113] width 365 height 34
paste textarea "[TECHNICAL_ID]"
type textarea "[TECHNICAL_ID]"
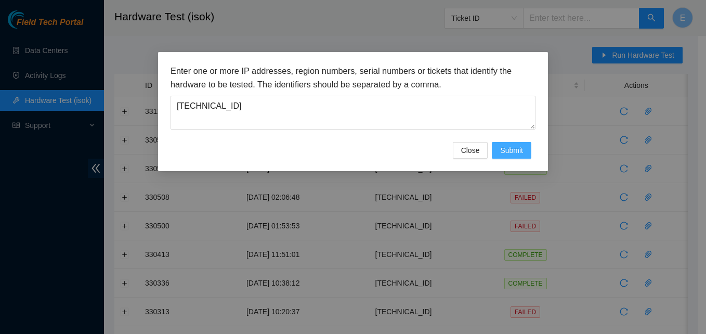
click at [509, 151] on span "Submit" at bounding box center [511, 150] width 23 height 11
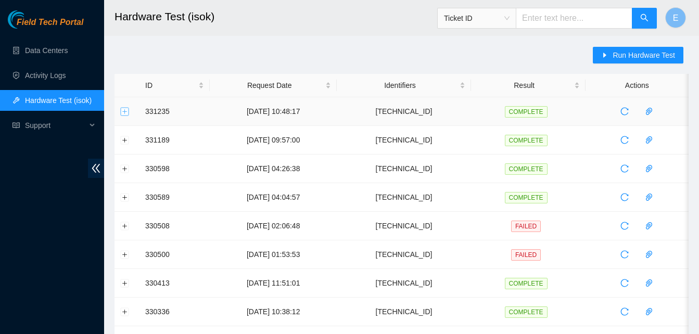
click at [122, 114] on button "Expand row" at bounding box center [125, 111] width 8 height 8
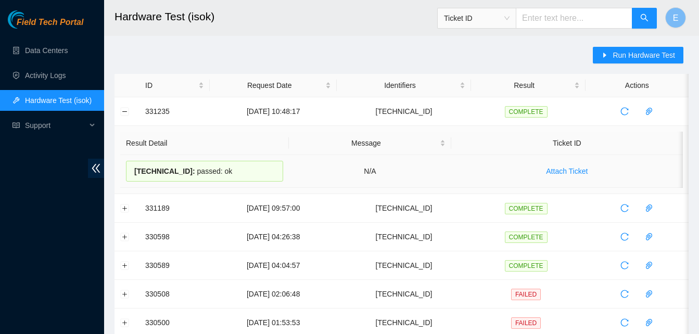
drag, startPoint x: 142, startPoint y: 110, endPoint x: 232, endPoint y: 172, distance: 109.2
copy tbody "331235 [DATE] 10:48:17 [TECHNICAL_ID] COMPLETE Result Detail Message Ticket ID …"
click at [127, 110] on button "Collapse row" at bounding box center [125, 111] width 8 height 8
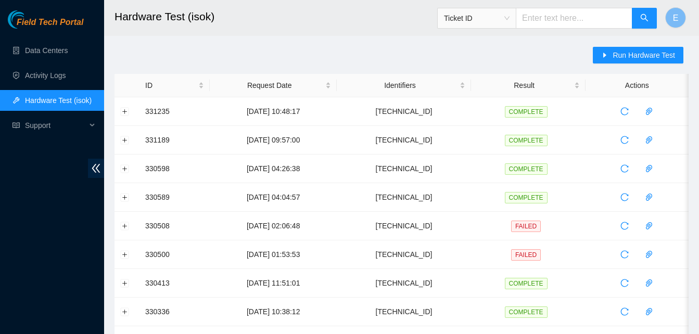
click at [629, 53] on span "Run Hardware Test" at bounding box center [643, 54] width 62 height 11
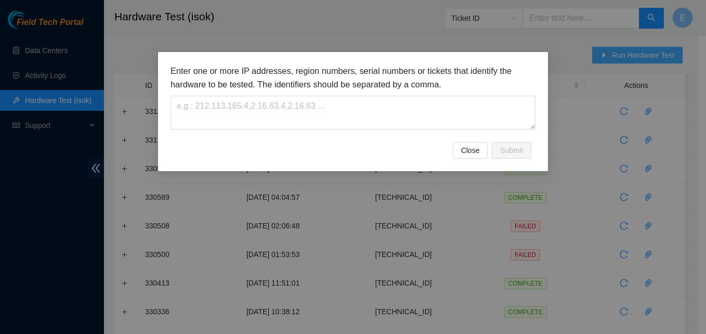
click at [629, 53] on div "Enter one or more IP addresses, region numbers, serial numbers or tickets that …" at bounding box center [353, 167] width 706 height 334
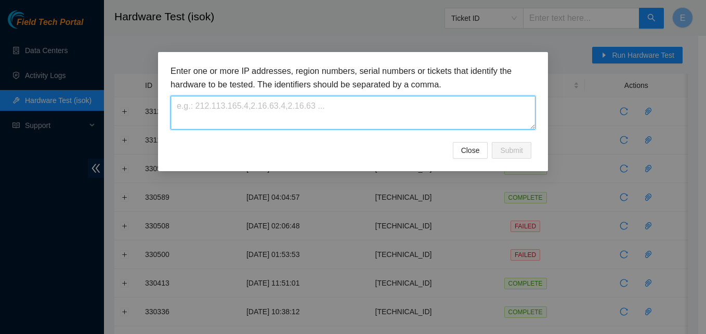
click at [266, 120] on textarea at bounding box center [353, 113] width 365 height 34
paste textarea "23.46.150.9"
type textarea "23.46.150.9"
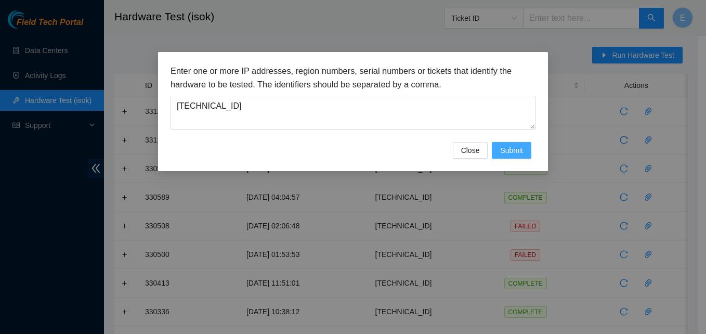
click at [517, 154] on span "Submit" at bounding box center [511, 150] width 23 height 11
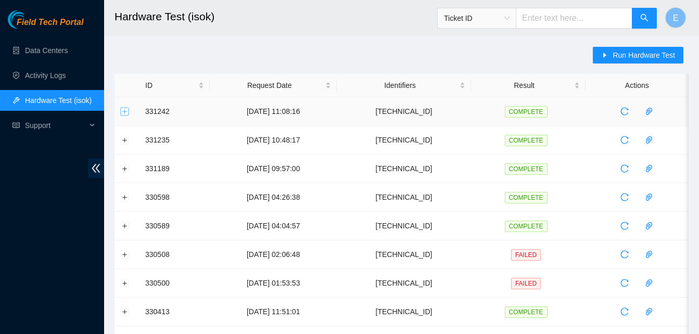
click at [125, 112] on button "Expand row" at bounding box center [125, 111] width 8 height 8
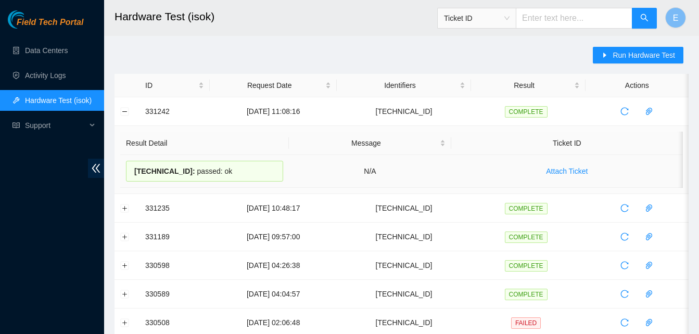
drag, startPoint x: 144, startPoint y: 108, endPoint x: 220, endPoint y: 170, distance: 97.3
copy tbody "331242 03-09-2025 11:08:16 23.46.150.9 COMPLETE Result Detail Message Ticket ID…"
click at [122, 114] on button "Collapse row" at bounding box center [125, 111] width 8 height 8
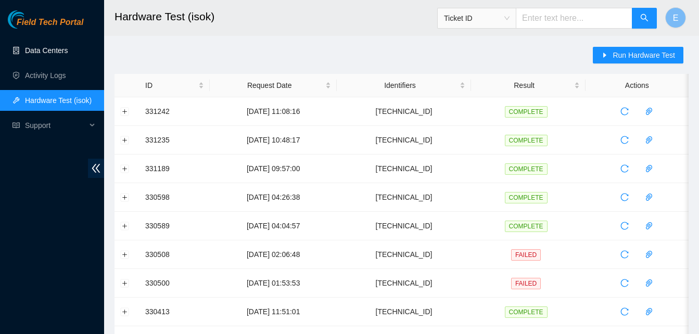
click at [58, 52] on link "Data Centers" at bounding box center [46, 50] width 43 height 8
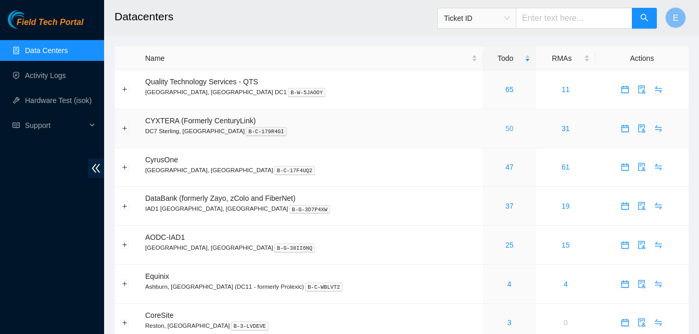
click at [505, 126] on link "50" at bounding box center [509, 128] width 8 height 8
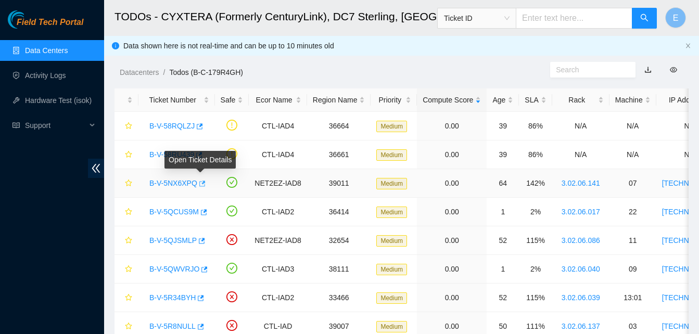
click at [199, 186] on icon "button" at bounding box center [202, 184] width 6 height 6
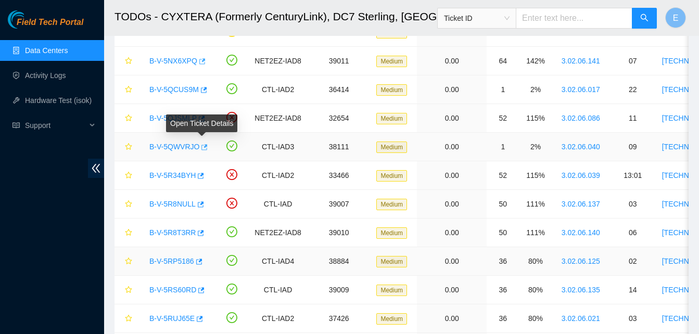
scroll to position [123, 0]
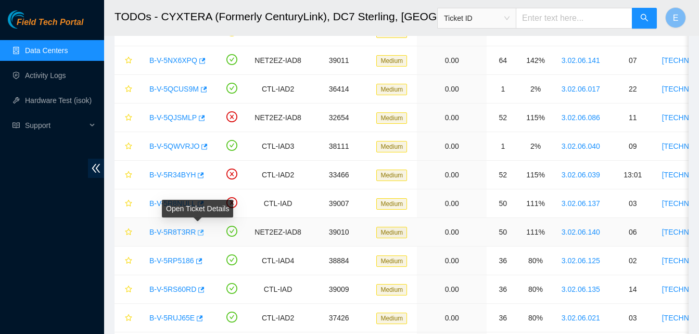
click at [196, 236] on span "button" at bounding box center [199, 233] width 7 height 8
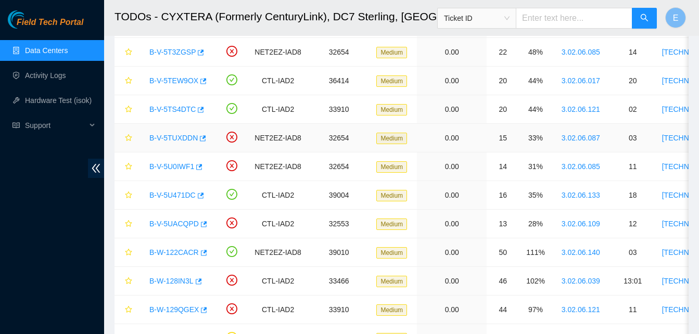
scroll to position [561, 0]
click at [199, 248] on button "button" at bounding box center [203, 252] width 8 height 17
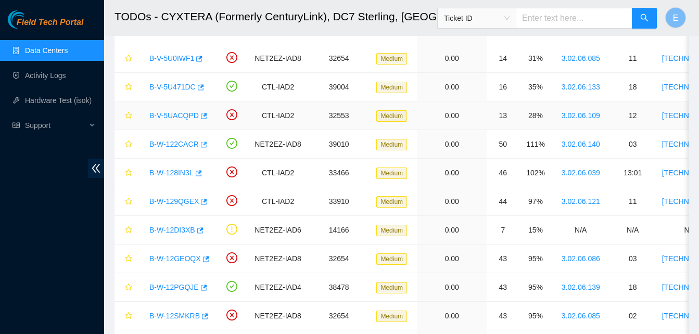
scroll to position [669, 0]
click at [199, 285] on icon "button" at bounding box center [202, 287] width 7 height 7
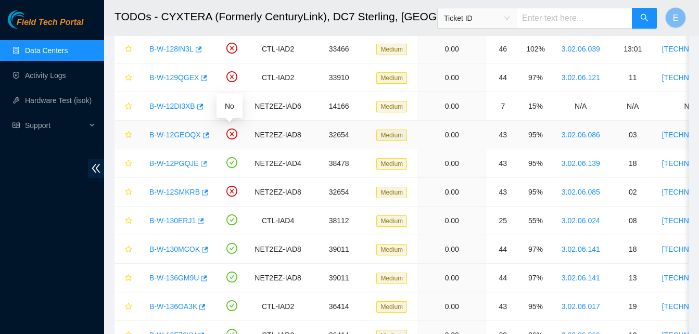
scroll to position [793, 0]
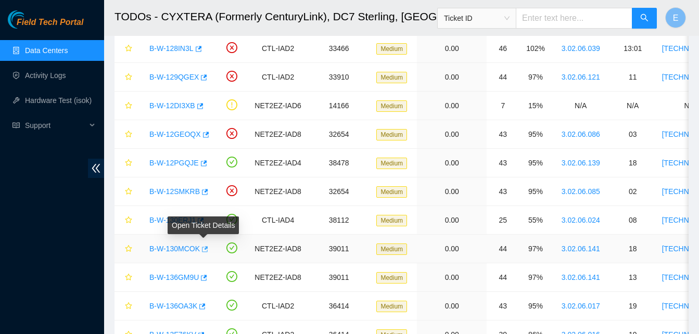
click at [204, 250] on icon "button" at bounding box center [203, 249] width 7 height 7
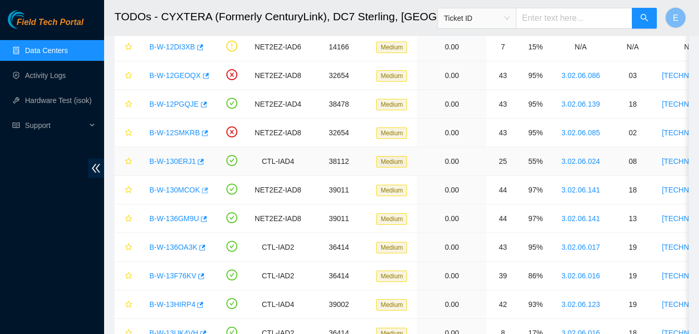
scroll to position [852, 0]
click at [199, 304] on icon "button" at bounding box center [201, 304] width 6 height 6
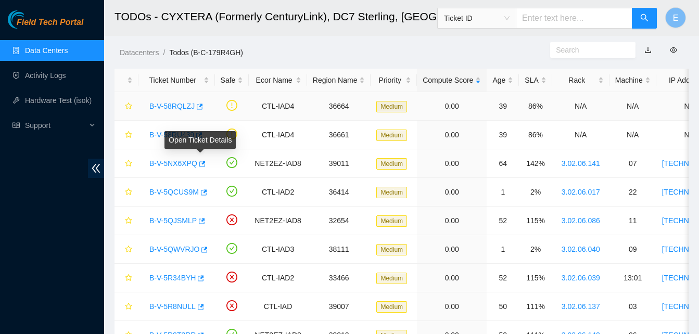
scroll to position [0, 0]
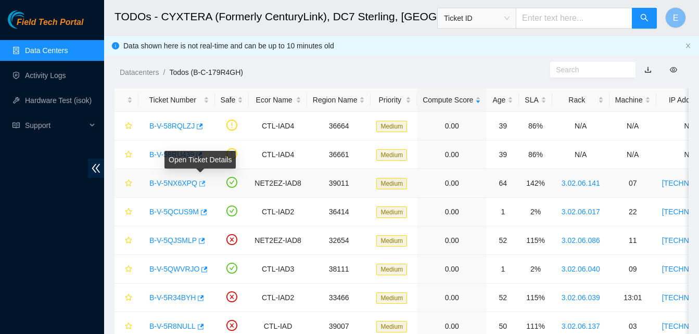
click at [201, 181] on icon "button" at bounding box center [202, 184] width 6 height 6
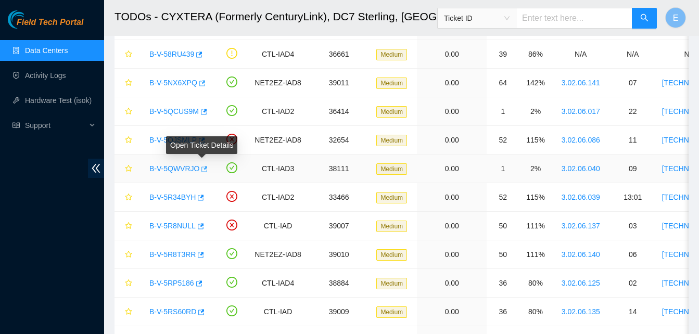
scroll to position [101, 0]
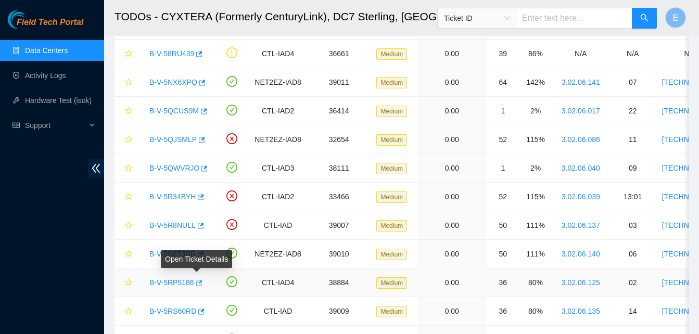
click at [195, 286] on icon "button" at bounding box center [198, 282] width 7 height 7
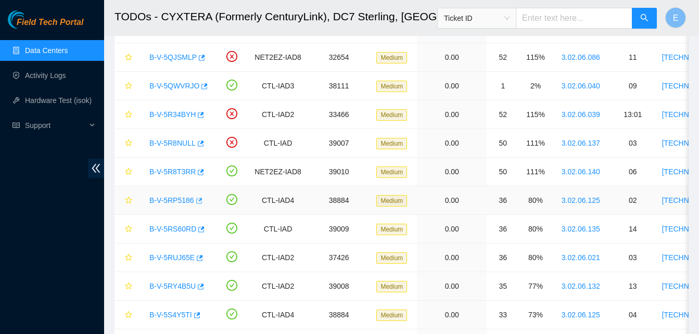
scroll to position [184, 0]
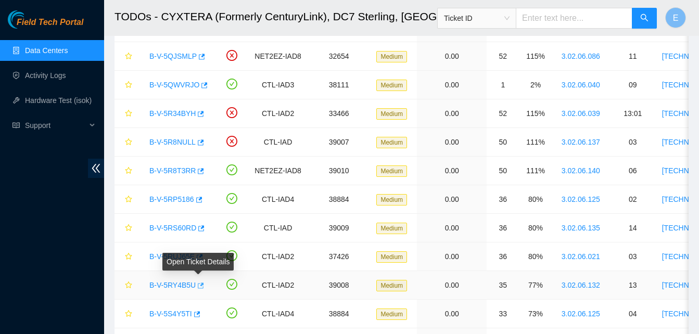
click at [199, 285] on icon "button" at bounding box center [201, 285] width 6 height 6
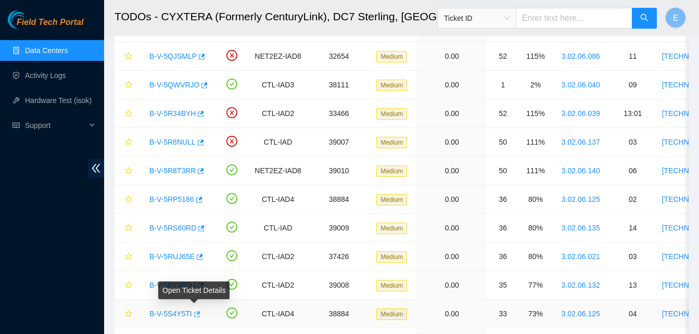
click at [196, 314] on icon "button" at bounding box center [195, 314] width 7 height 7
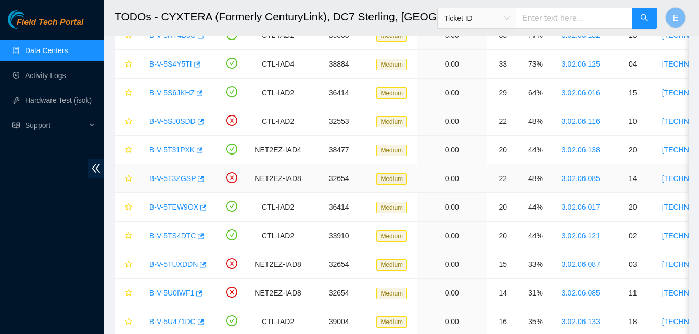
scroll to position [435, 0]
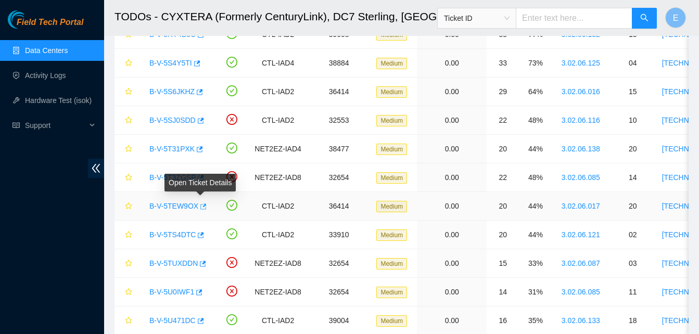
click at [200, 206] on icon "button" at bounding box center [203, 206] width 6 height 6
click at [51, 104] on link "Hardware Test (isok)" at bounding box center [58, 100] width 67 height 8
